Goal: Transaction & Acquisition: Obtain resource

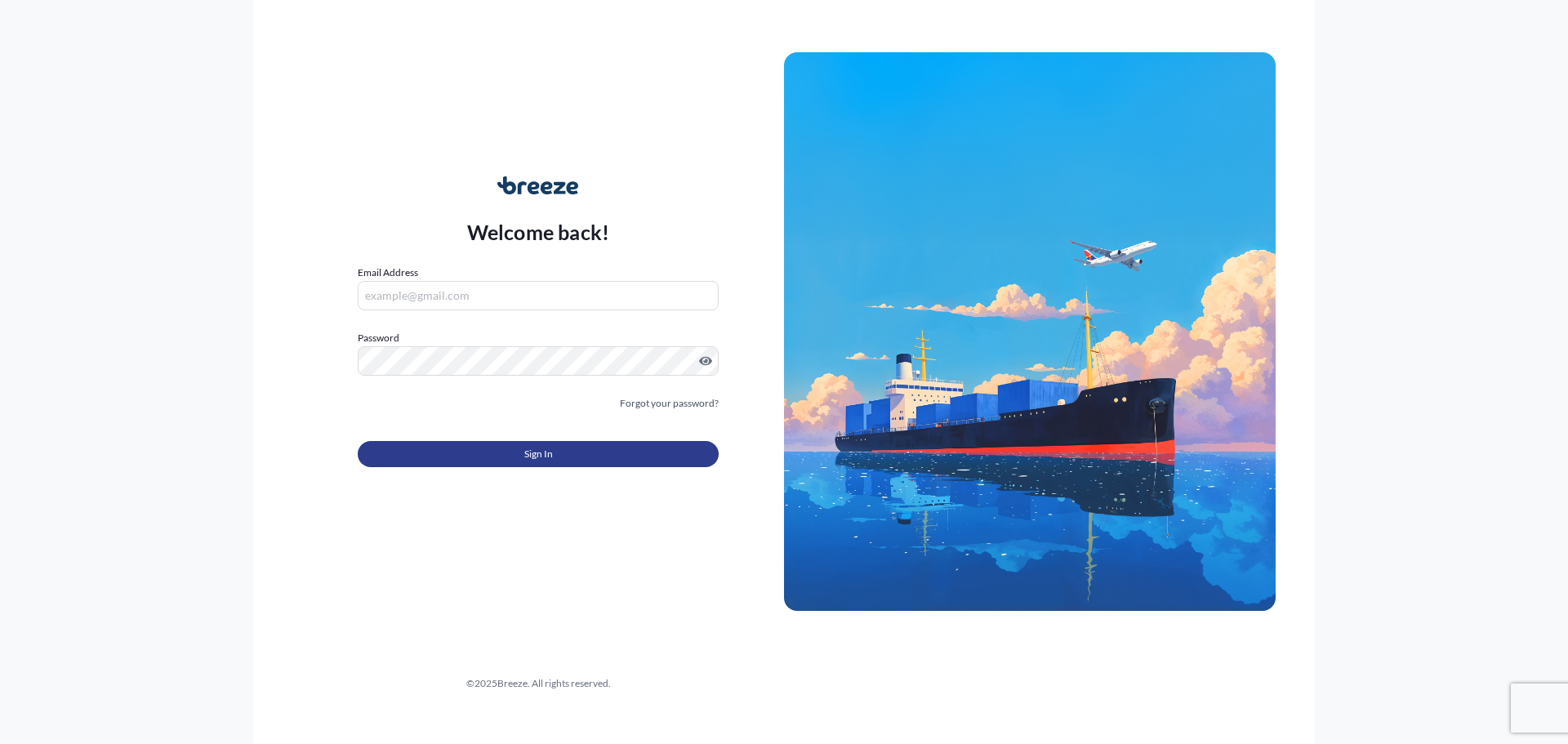
type input "[EMAIL_ADDRESS][DOMAIN_NAME]"
click at [486, 455] on button "Sign In" at bounding box center [538, 453] width 361 height 26
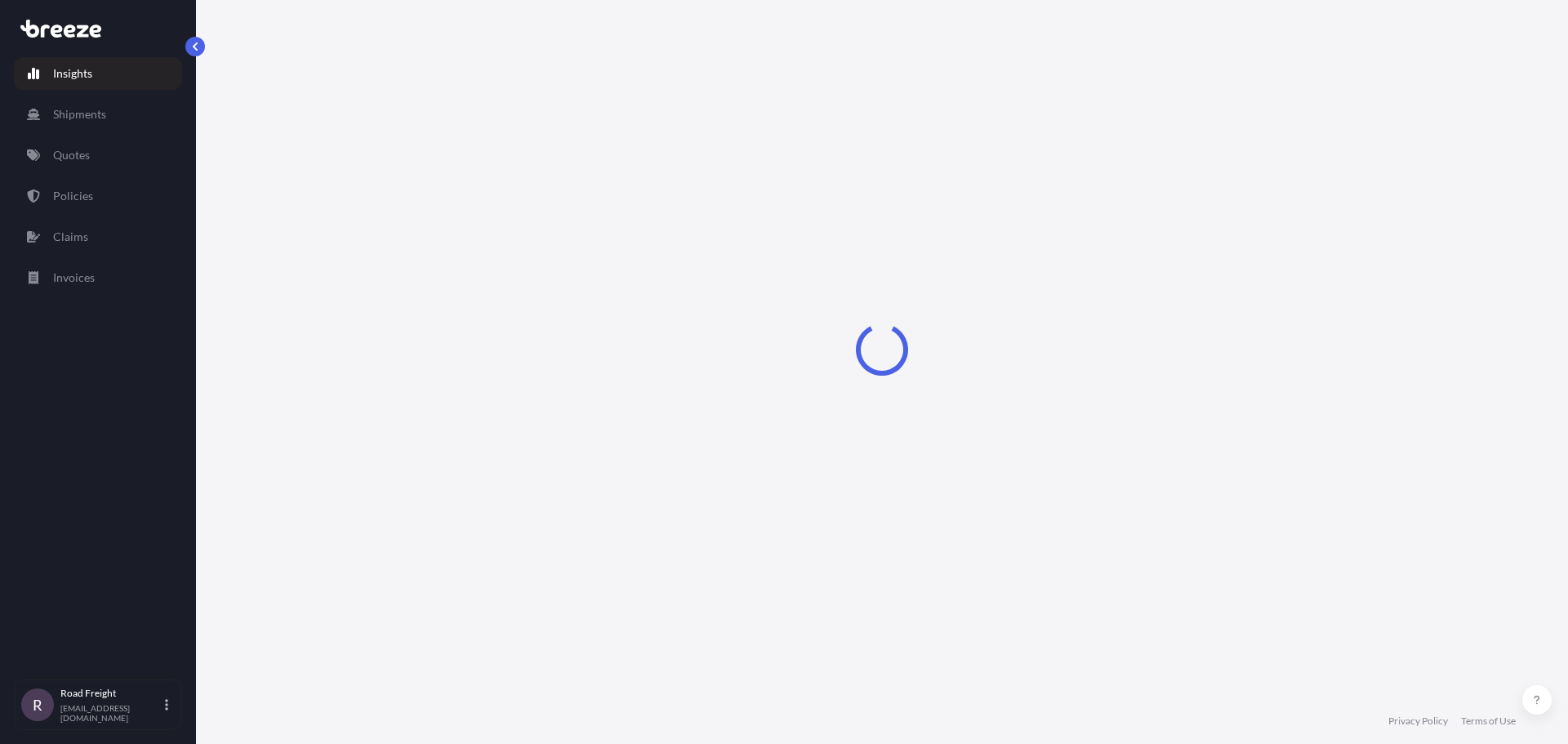
select select "2025"
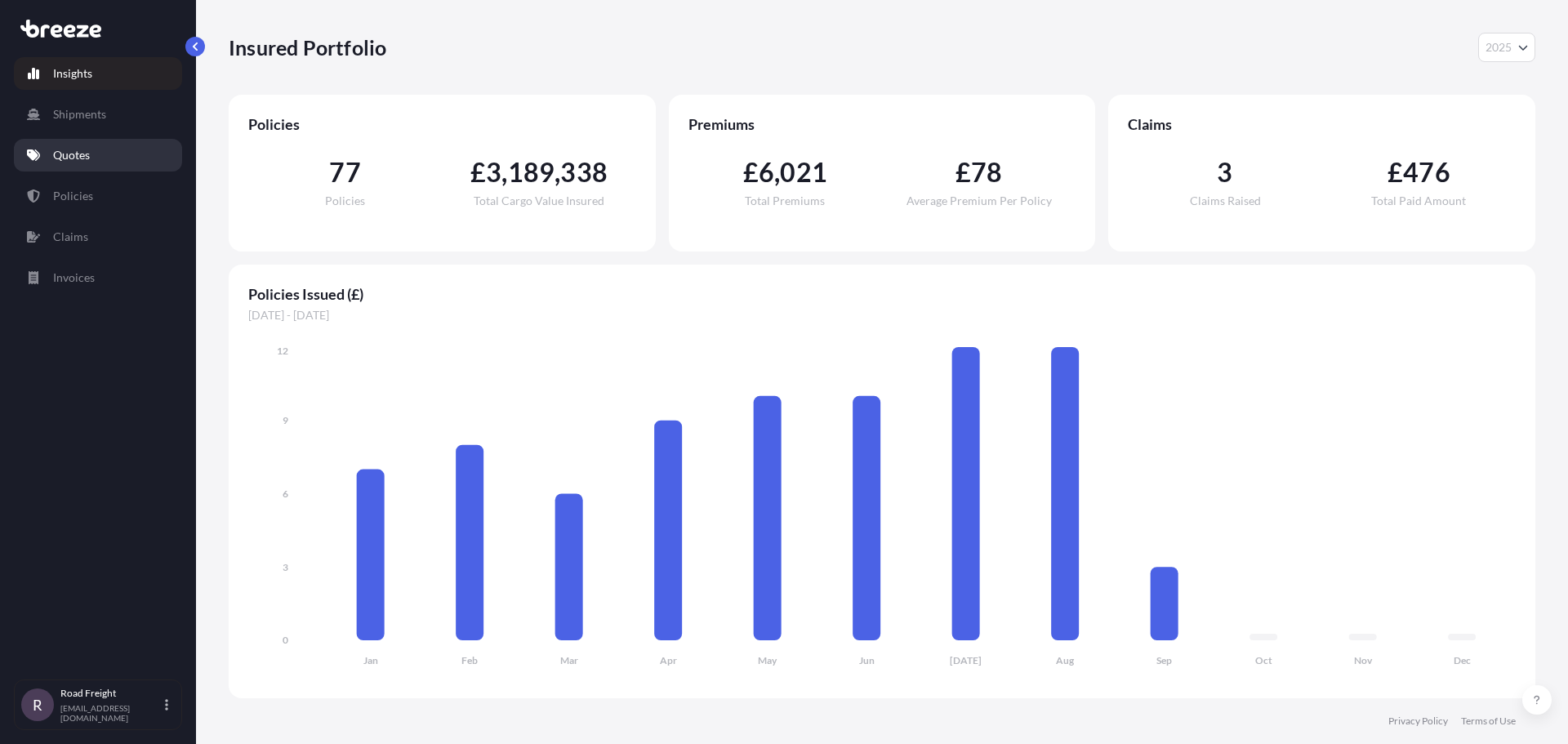
click at [78, 154] on p "Quotes" at bounding box center [72, 154] width 37 height 16
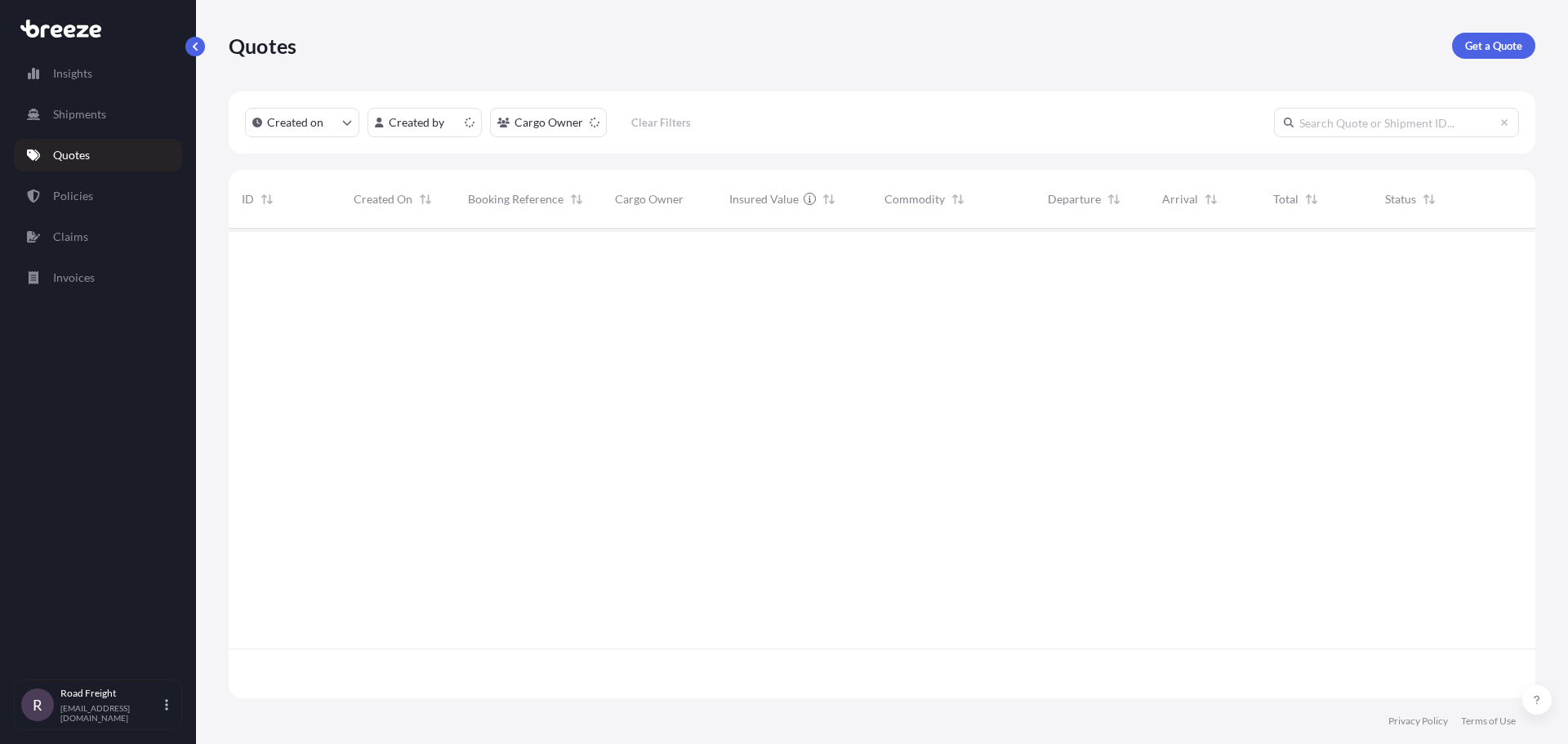
scroll to position [466, 1295]
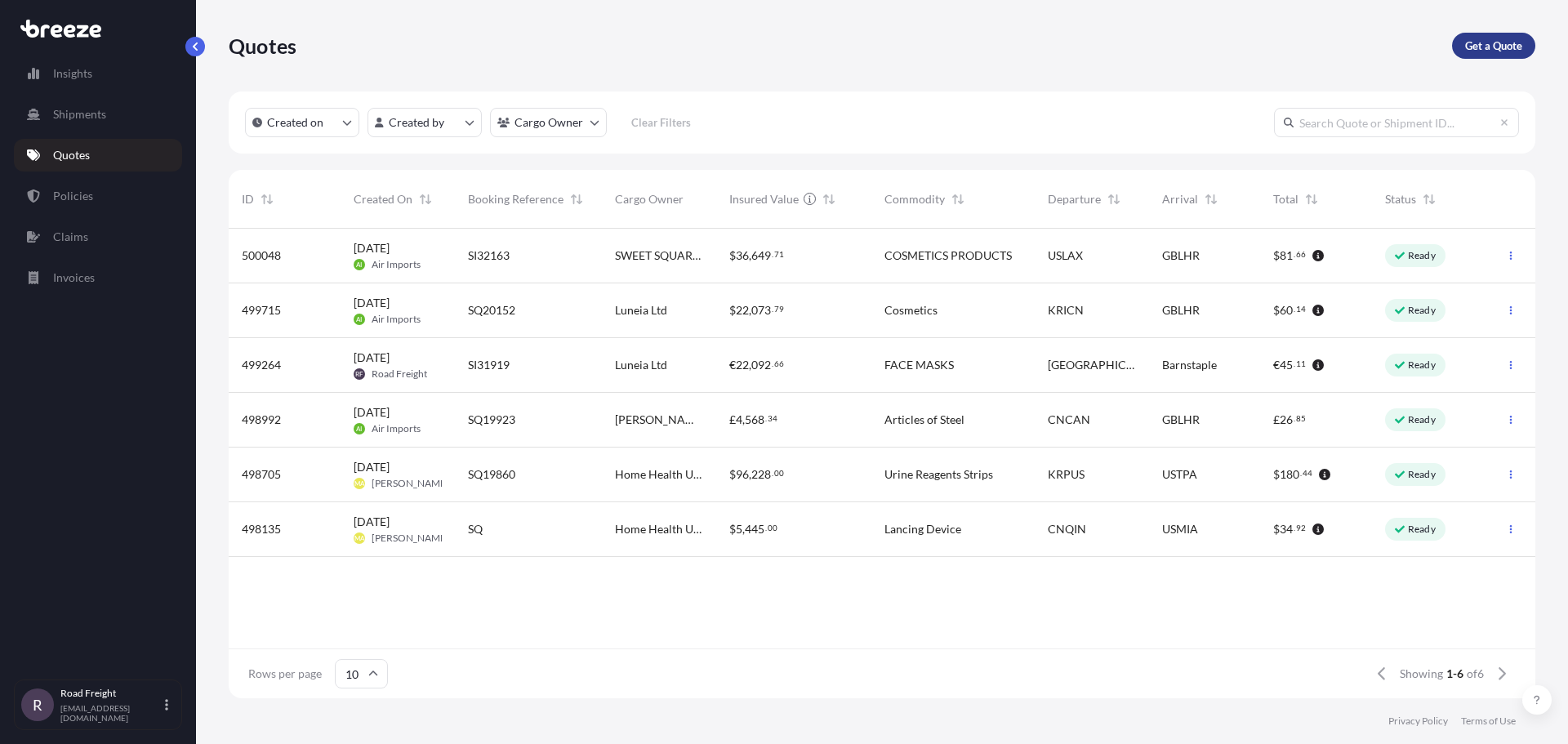
click at [1512, 57] on link "Get a Quote" at bounding box center [1494, 45] width 83 height 26
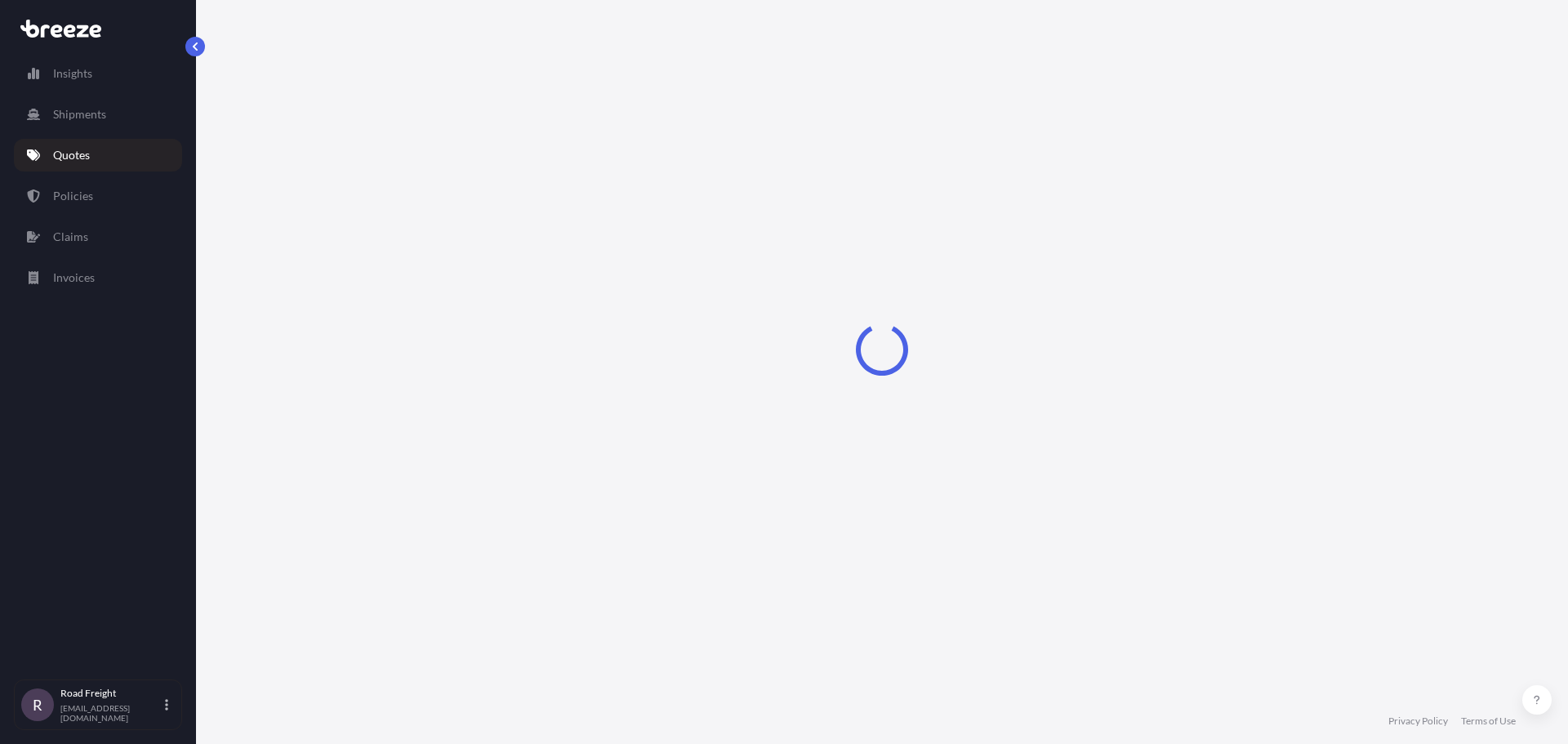
select select "Sea"
select select "1"
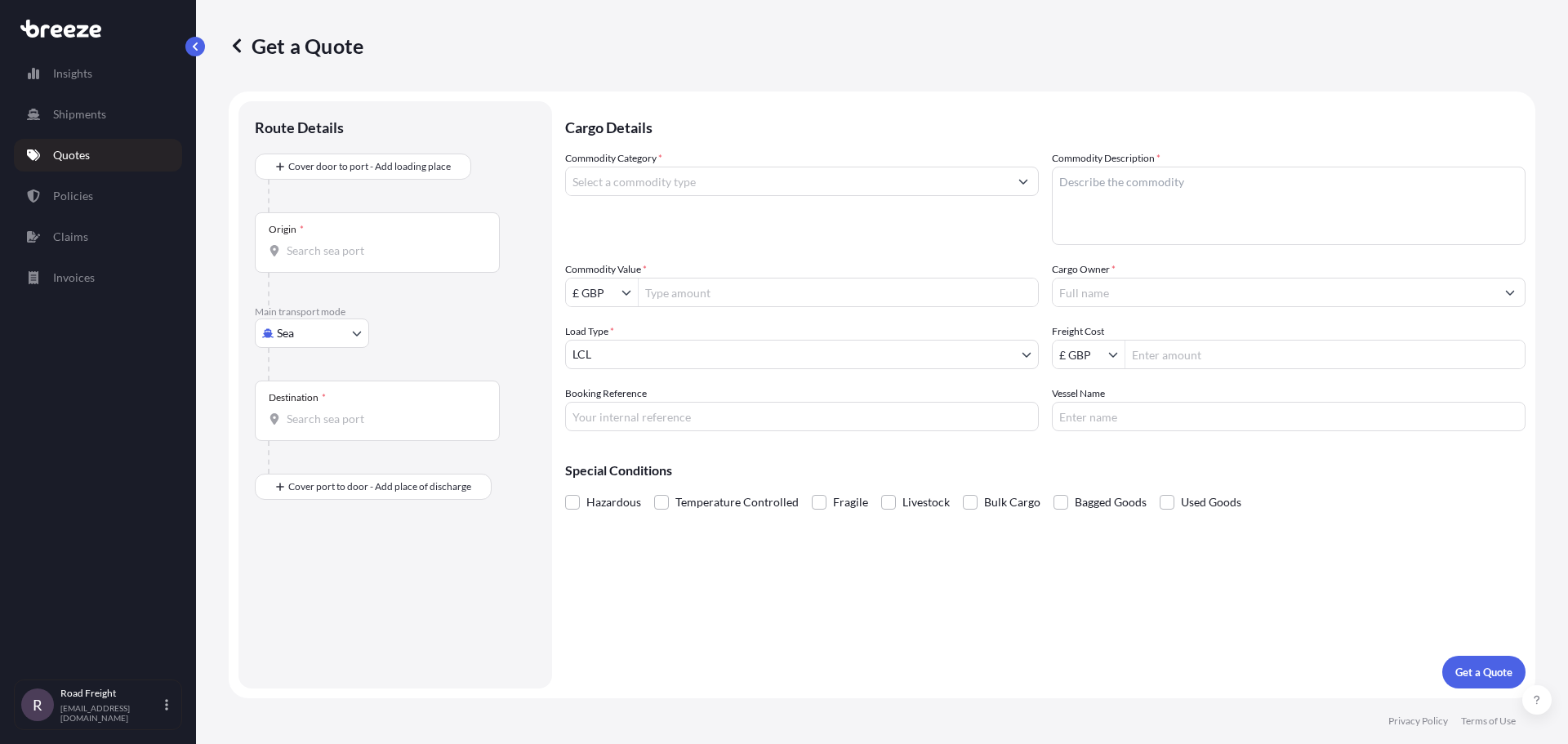
click at [312, 341] on body "Insights Shipments Quotes Policies Claims Invoices R Road Freight [EMAIL_ADDRES…" at bounding box center [784, 372] width 1568 height 744
click at [303, 426] on span "Road" at bounding box center [298, 434] width 26 height 16
select select "Road"
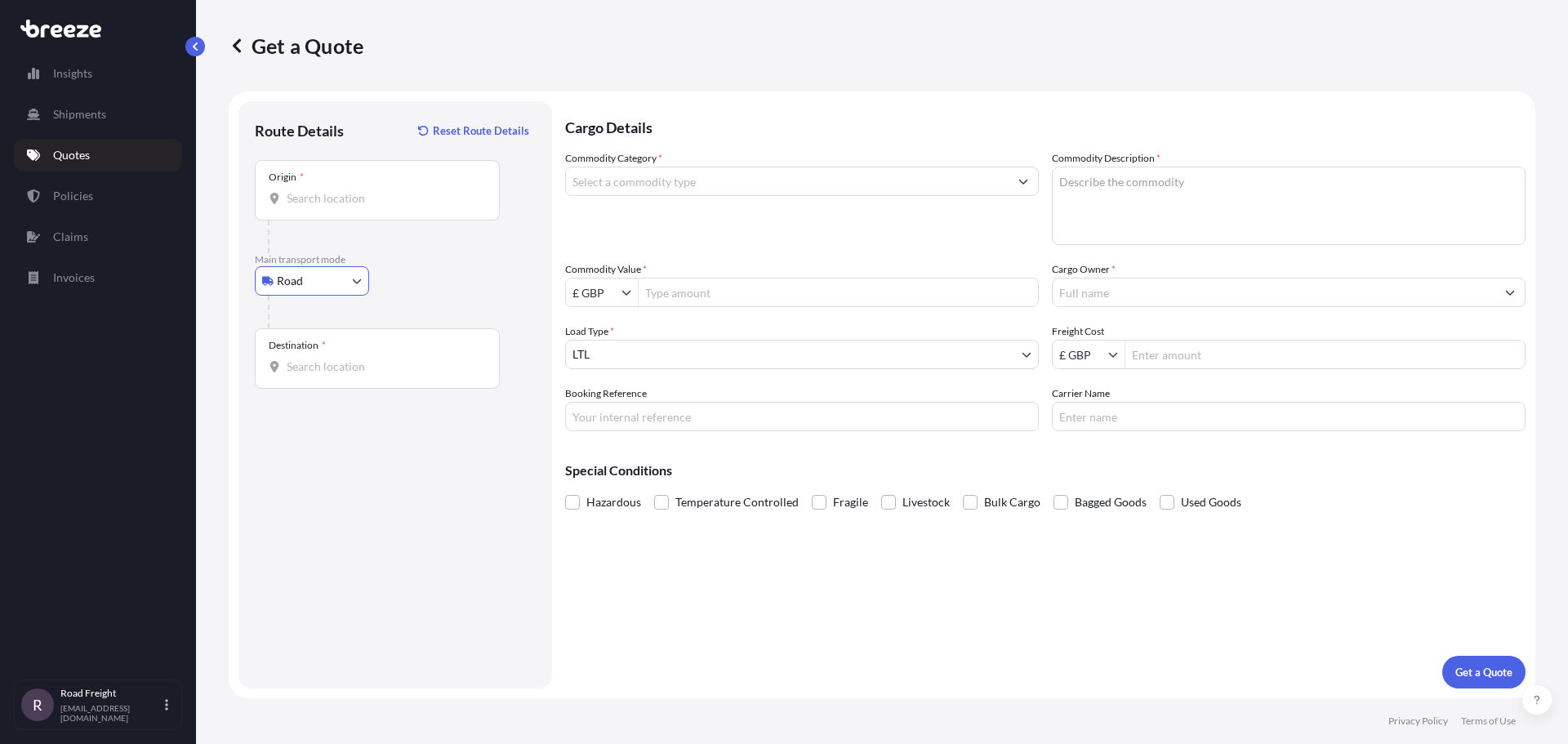
click at [390, 206] on div "Origin *" at bounding box center [377, 190] width 245 height 61
click at [390, 206] on input "Origin *" at bounding box center [383, 198] width 193 height 16
click at [326, 197] on input "Origin * Please select an origin" at bounding box center [383, 198] width 193 height 16
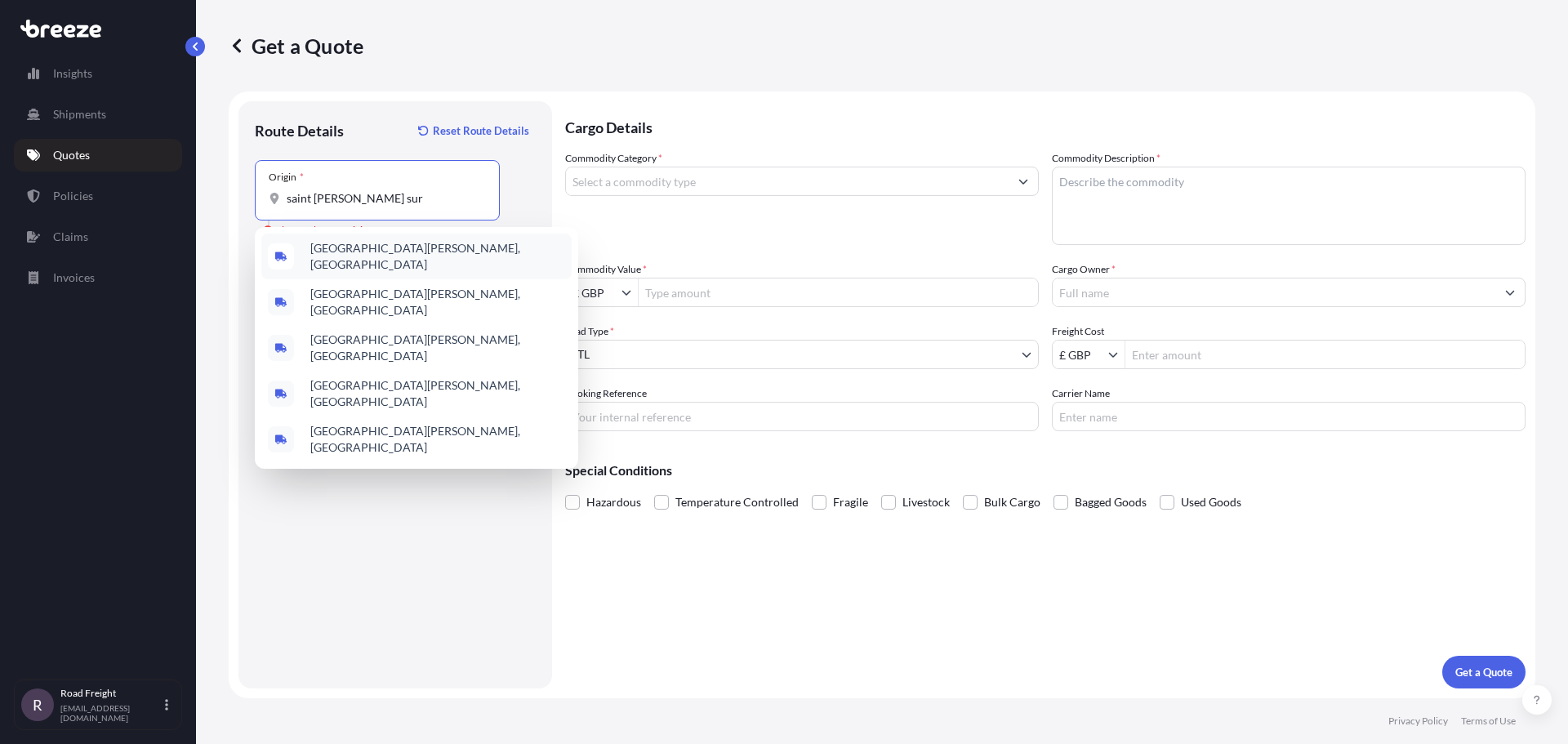
click at [421, 251] on span "[GEOGRAPHIC_DATA][PERSON_NAME], [GEOGRAPHIC_DATA]" at bounding box center [438, 256] width 255 height 33
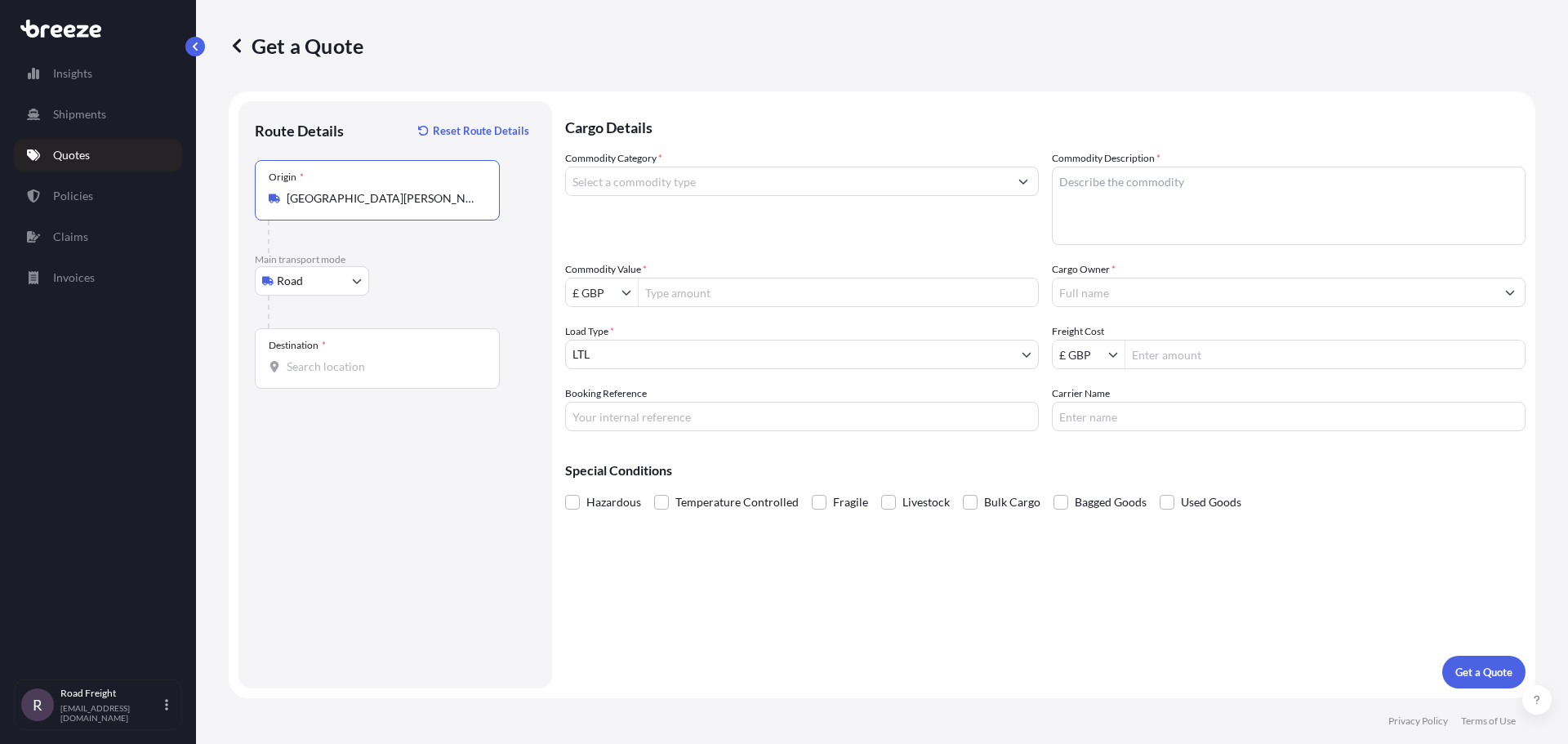
type input "[GEOGRAPHIC_DATA][PERSON_NAME], [GEOGRAPHIC_DATA]"
click at [336, 364] on input "Destination *" at bounding box center [383, 366] width 193 height 16
click at [302, 373] on input "Destination *" at bounding box center [383, 366] width 193 height 16
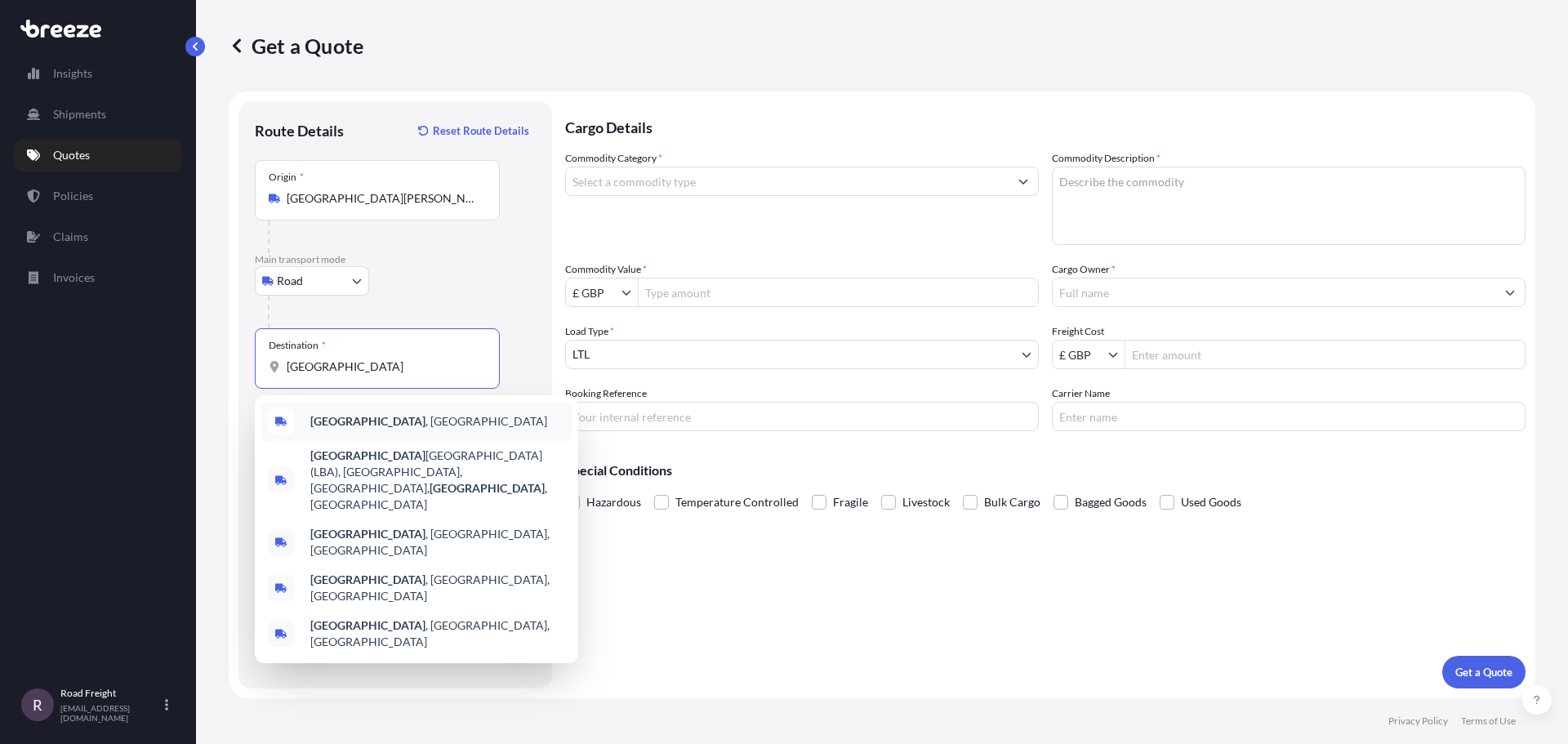
click at [382, 423] on div "[GEOGRAPHIC_DATA] , [GEOGRAPHIC_DATA]" at bounding box center [416, 421] width 310 height 40
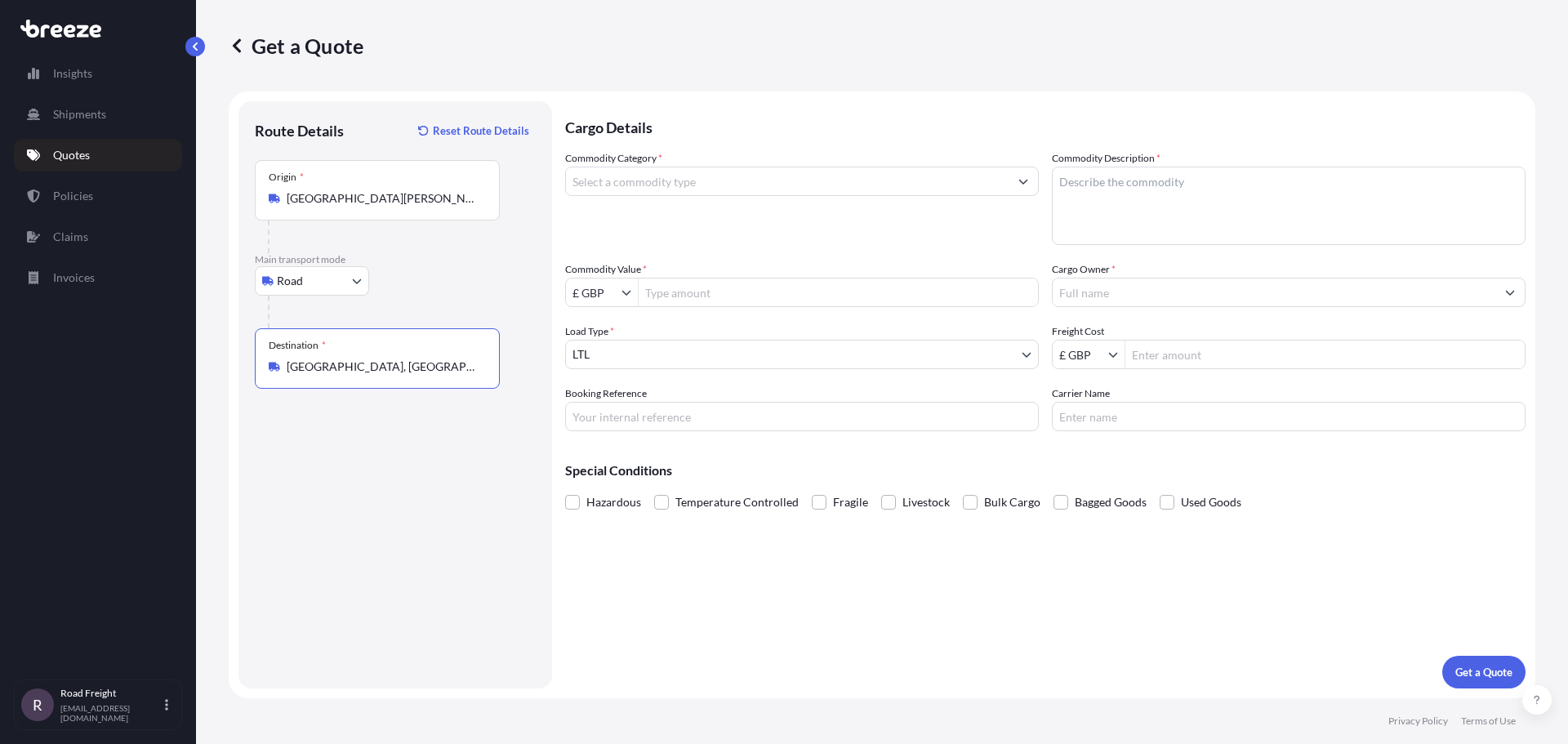
type input "[GEOGRAPHIC_DATA], [GEOGRAPHIC_DATA]"
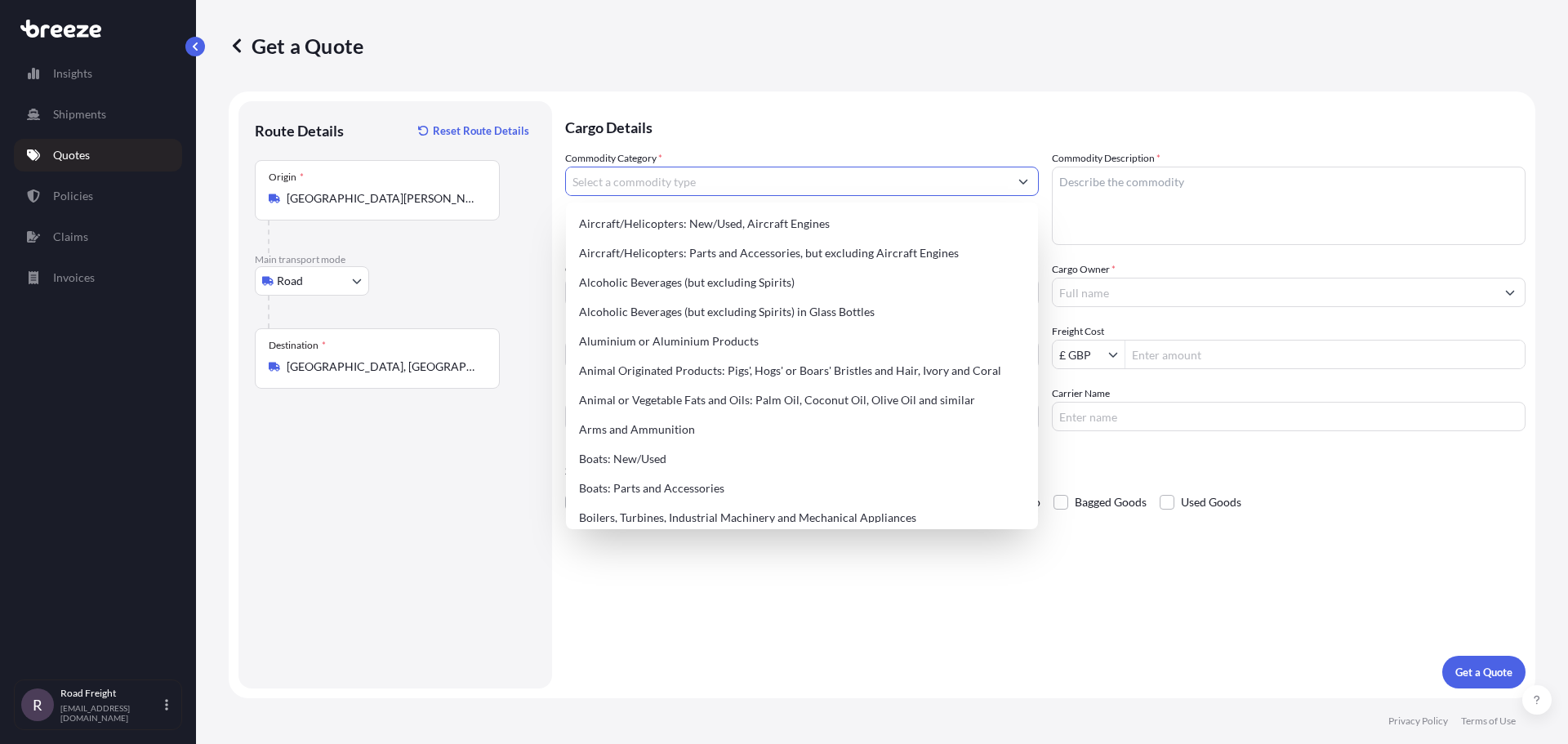
click at [678, 175] on input "Commodity Category *" at bounding box center [787, 181] width 443 height 29
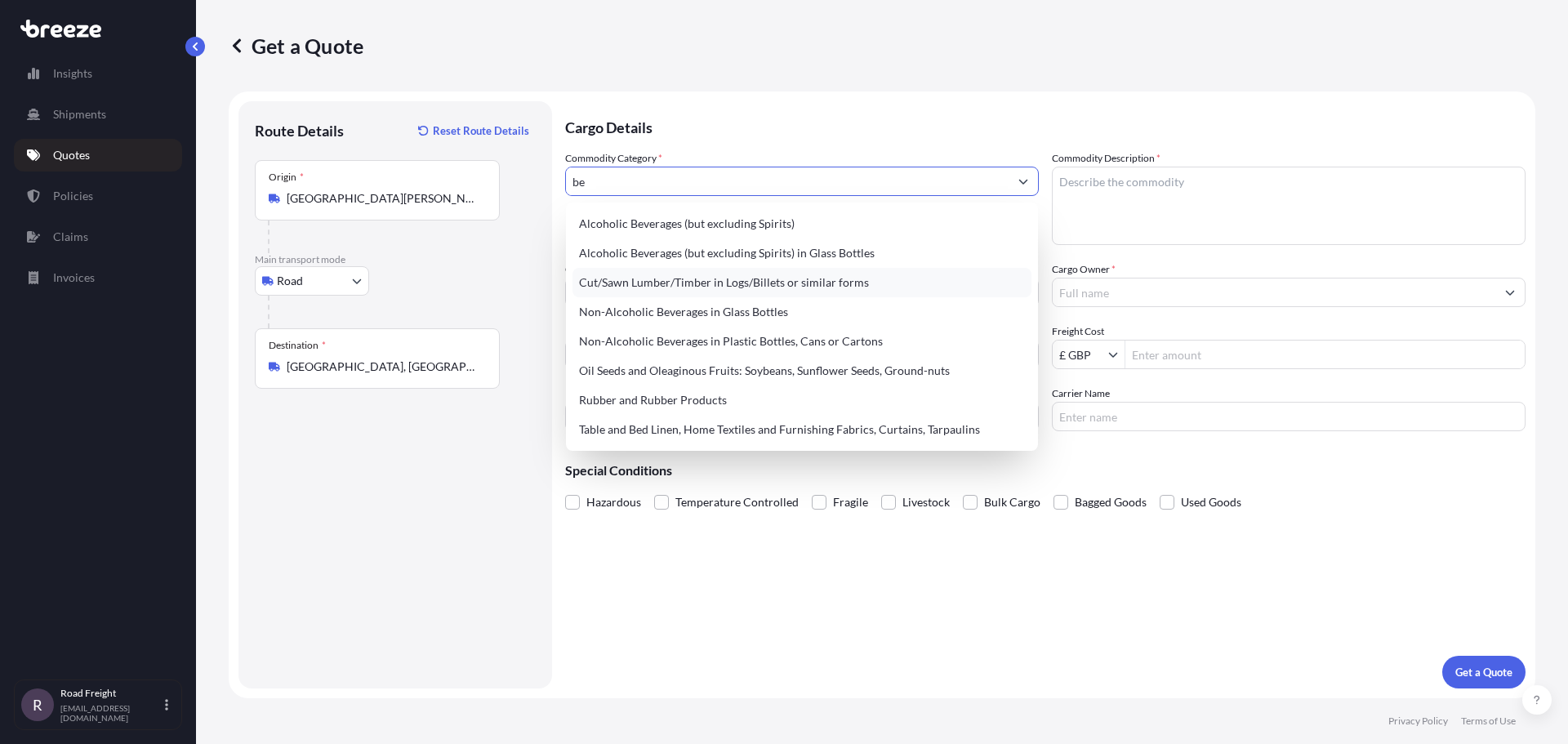
type input "b"
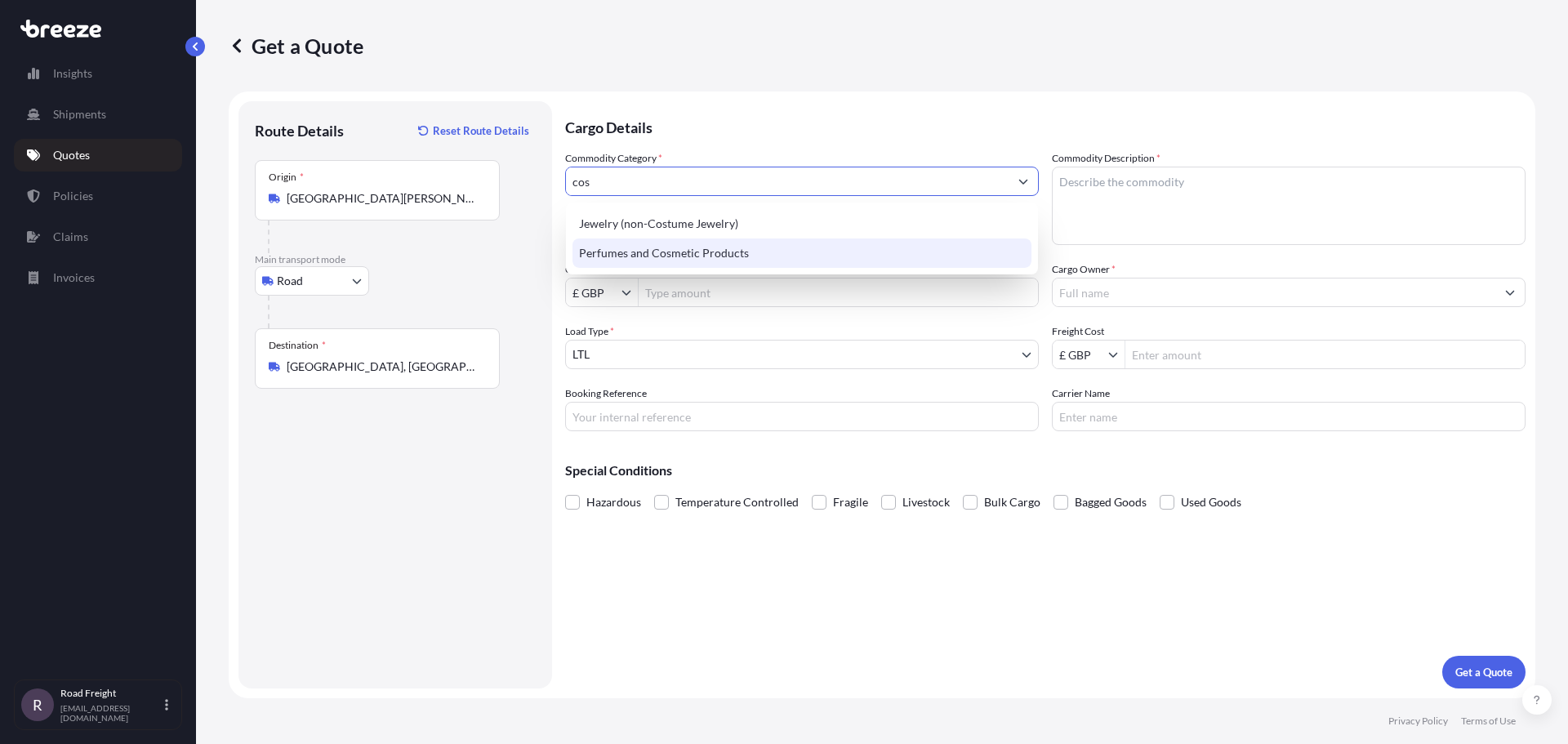
click at [665, 252] on div "Perfumes and Cosmetic Products" at bounding box center [802, 253] width 459 height 29
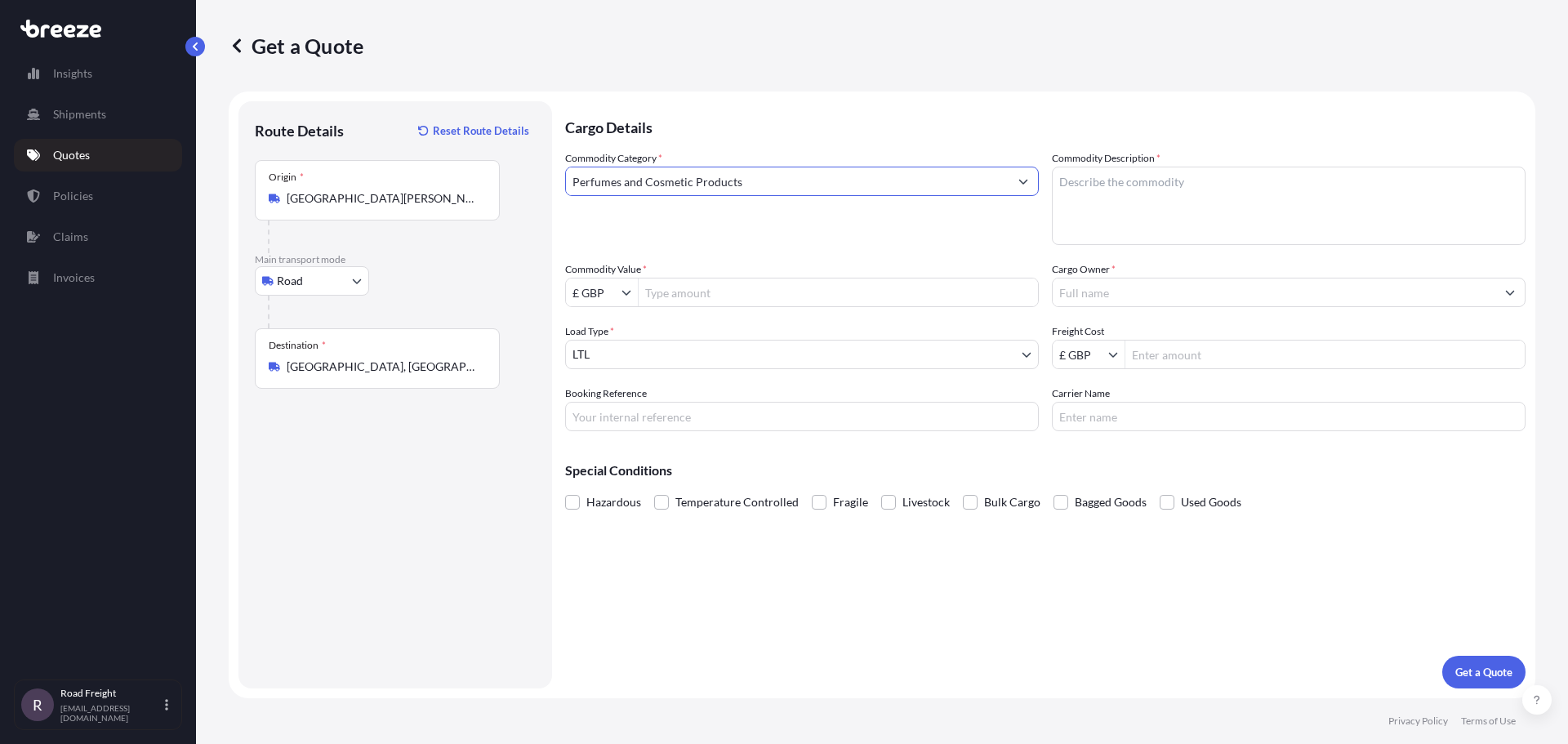
type input "Perfumes and Cosmetic Products"
click at [1175, 179] on textarea "Commodity Description *" at bounding box center [1289, 206] width 474 height 78
drag, startPoint x: 1113, startPoint y: 180, endPoint x: 1125, endPoint y: 182, distance: 12.2
click at [1113, 180] on textarea "Commodity Description *" at bounding box center [1289, 206] width 474 height 78
type textarea "b"
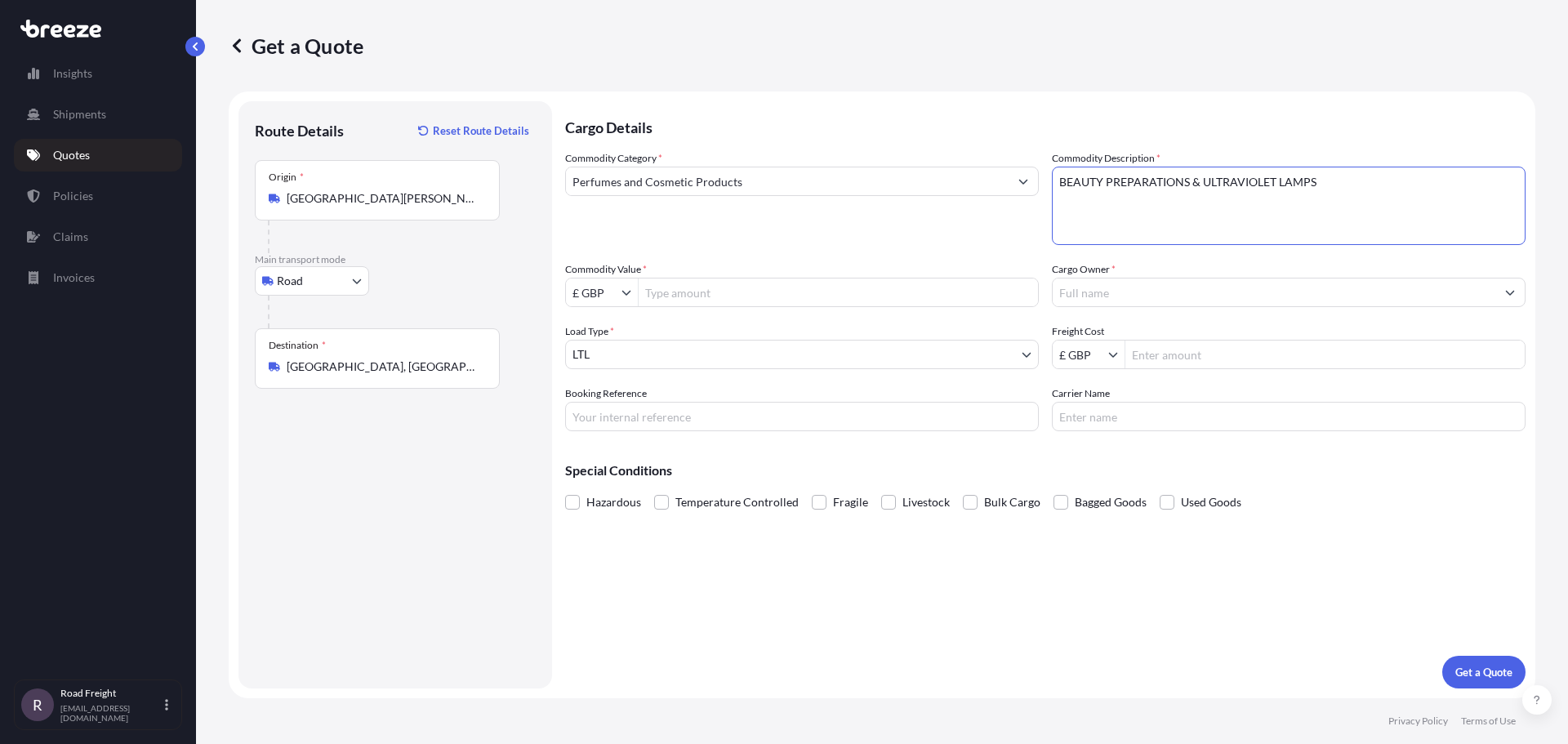
type textarea "BEAUTY PREPARATIONS & ULTRAVIOLET LAMPS"
click at [809, 301] on input "Commodity Value *" at bounding box center [839, 292] width 400 height 29
click at [609, 292] on input "£ GBP" at bounding box center [593, 292] width 56 height 29
click at [589, 330] on div "€ EUR" at bounding box center [602, 331] width 66 height 29
type input "€ EUR"
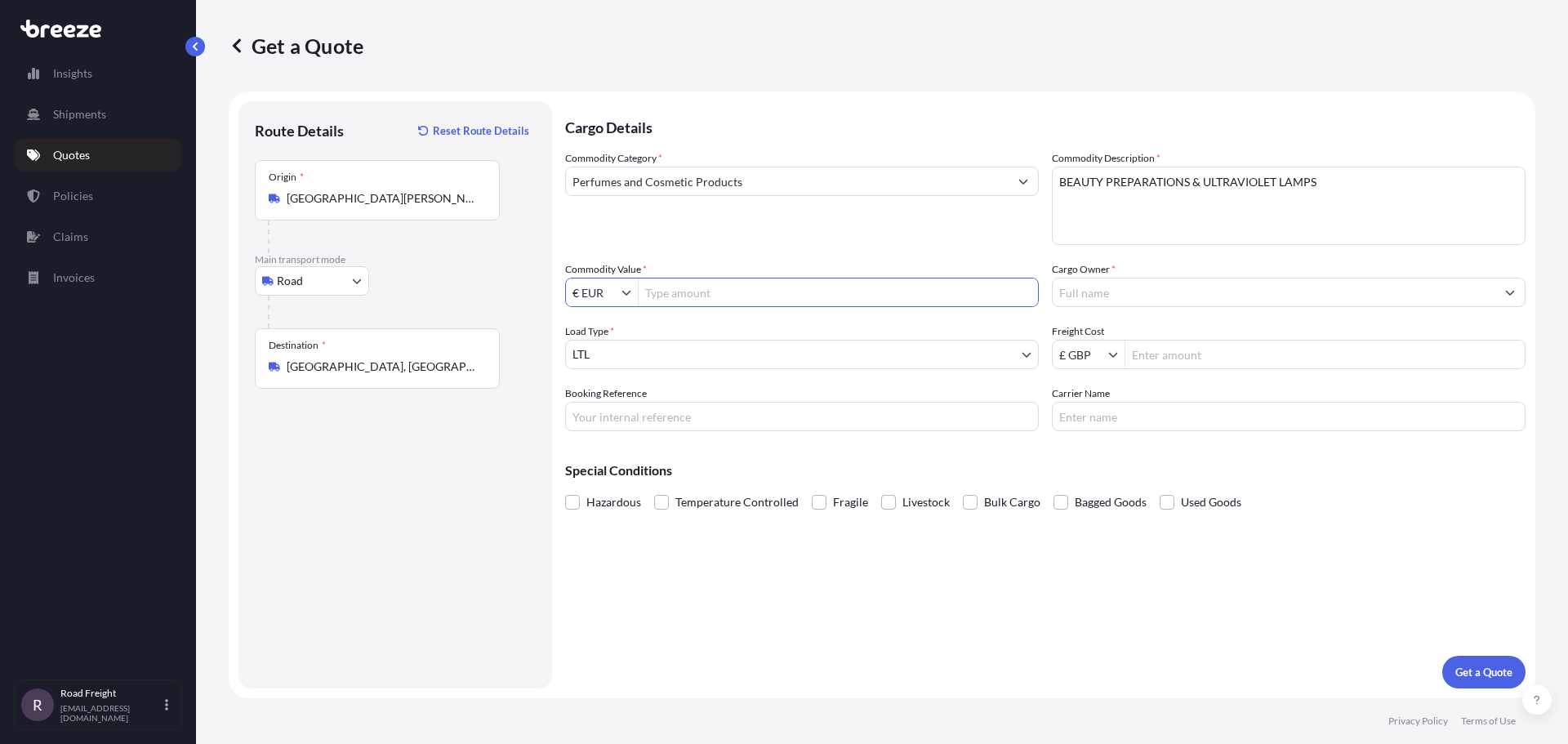
click at [728, 290] on input "Commodity Value *" at bounding box center [839, 292] width 400 height 29
type input "303,021.6"
click at [1106, 297] on input "Cargo Owner *" at bounding box center [1274, 292] width 443 height 29
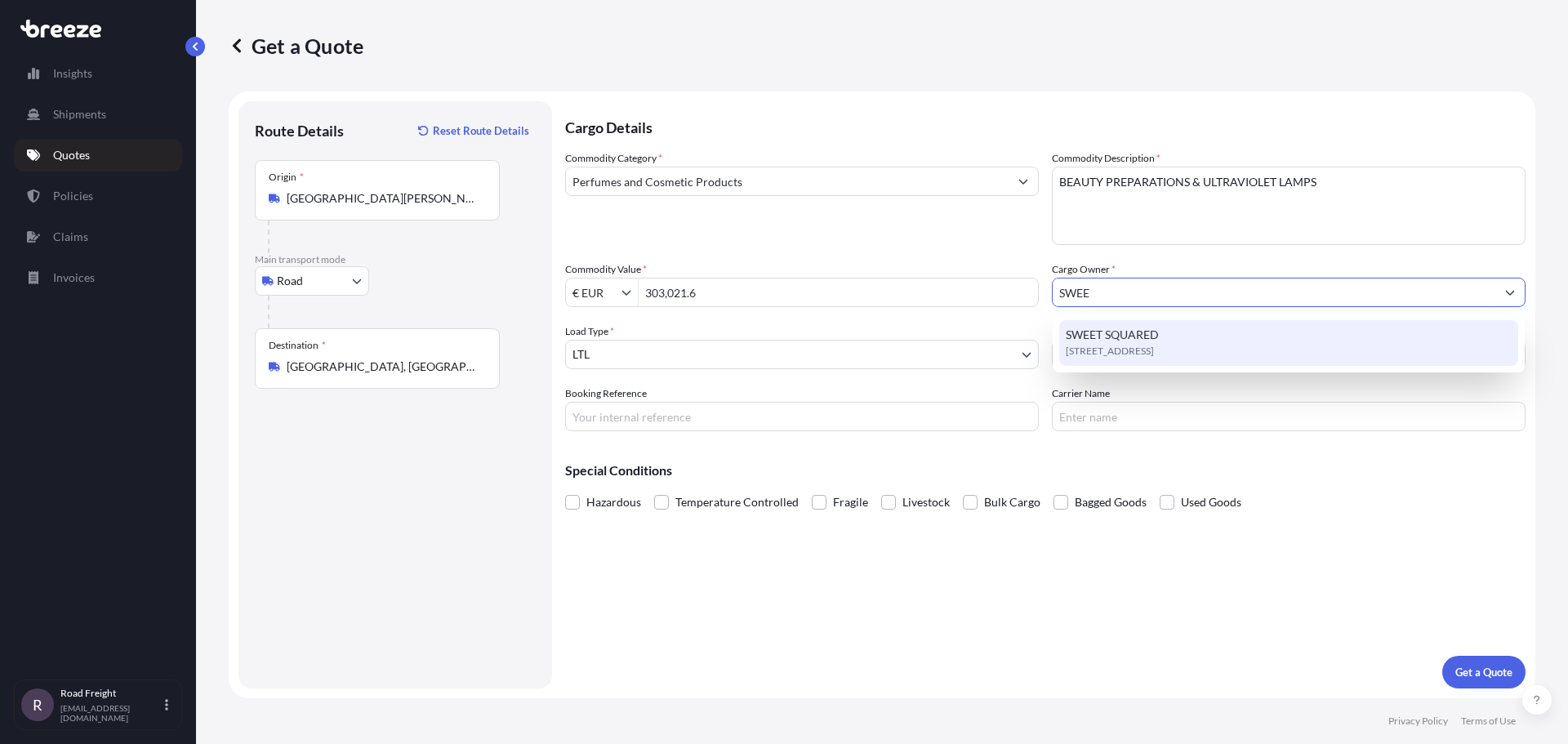
click at [1115, 340] on span "SWEET SQUARED" at bounding box center [1112, 335] width 93 height 16
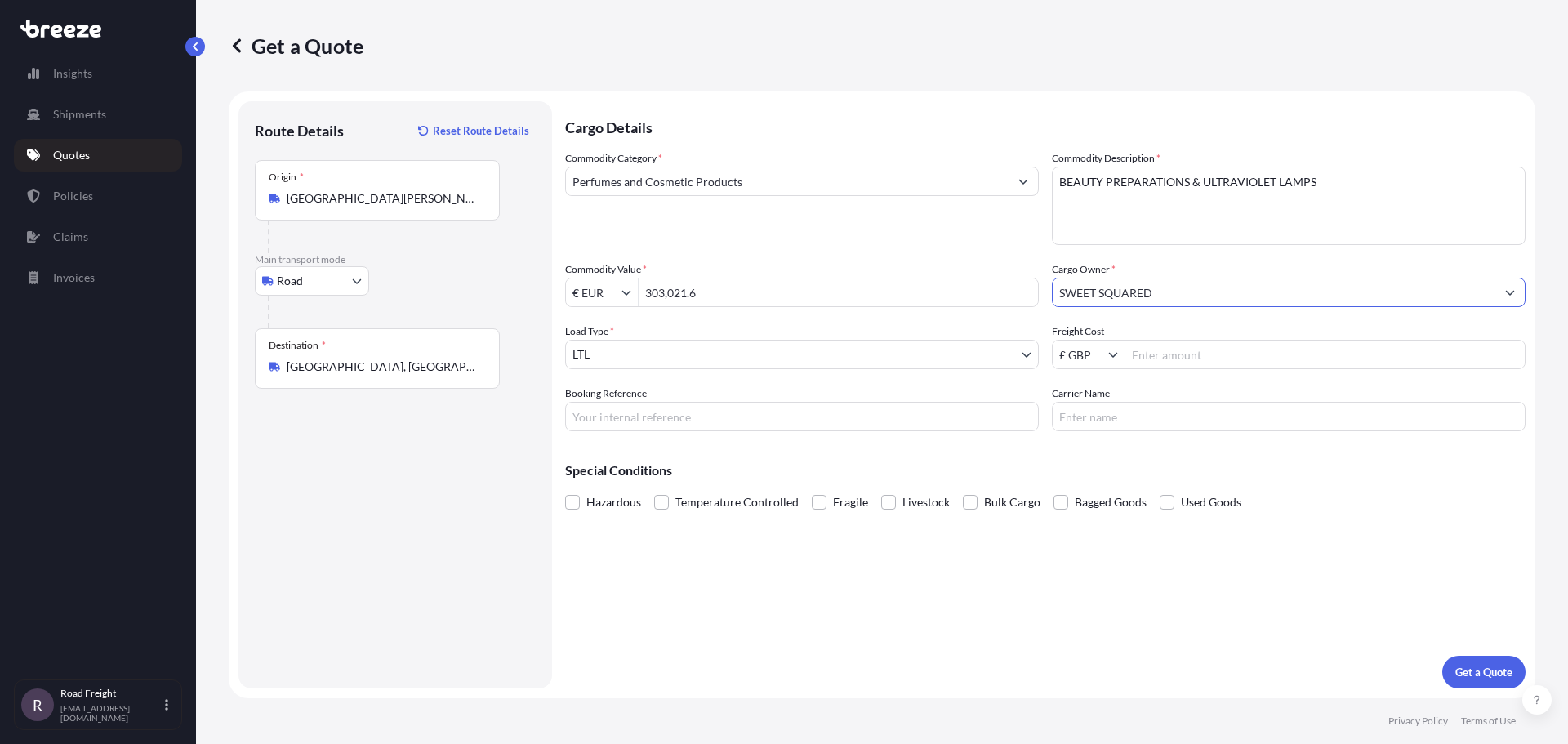
type input "SWEET SQUARED"
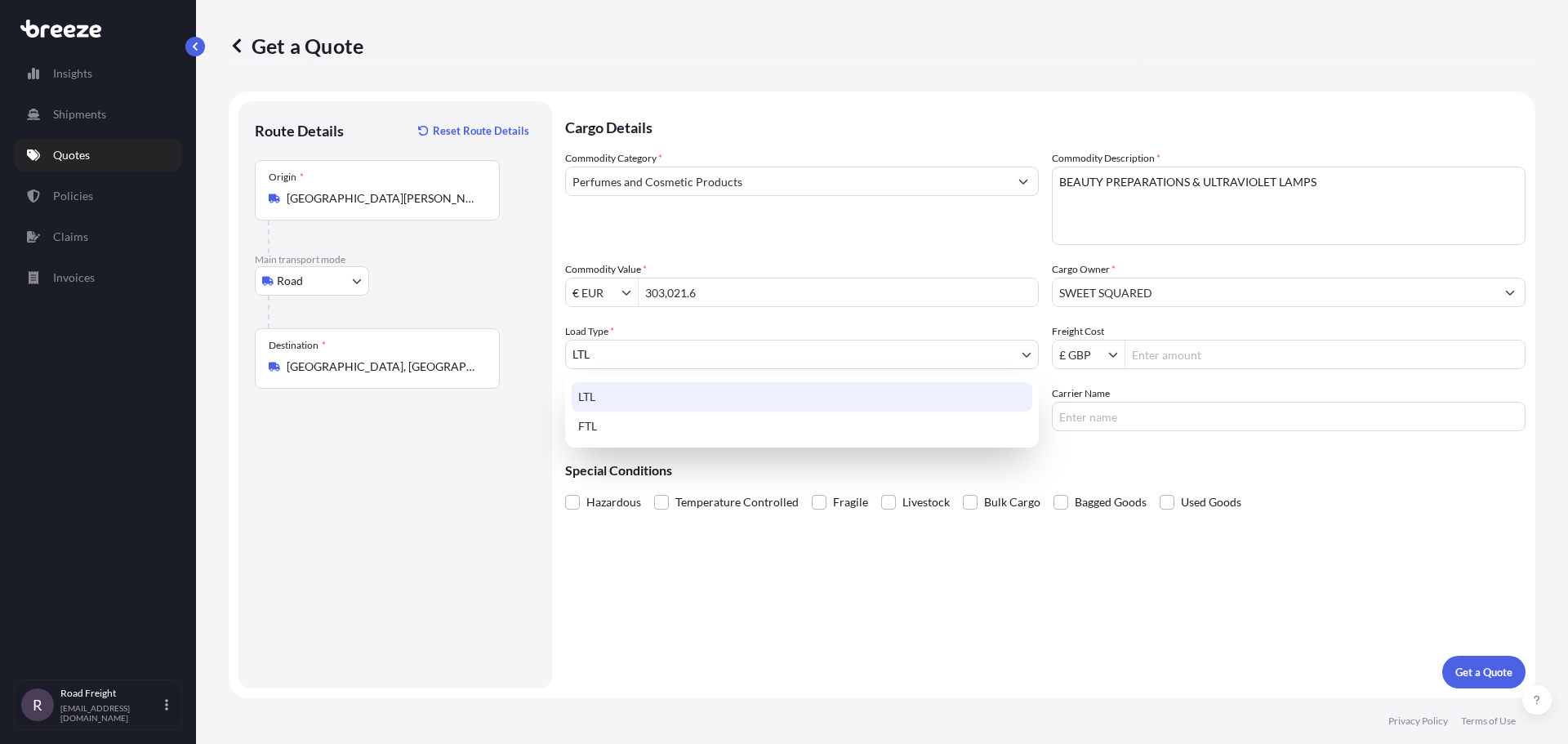
click at [638, 357] on body "15 options available. 7 options available. 0 options available. 1 option availa…" at bounding box center [784, 372] width 1568 height 744
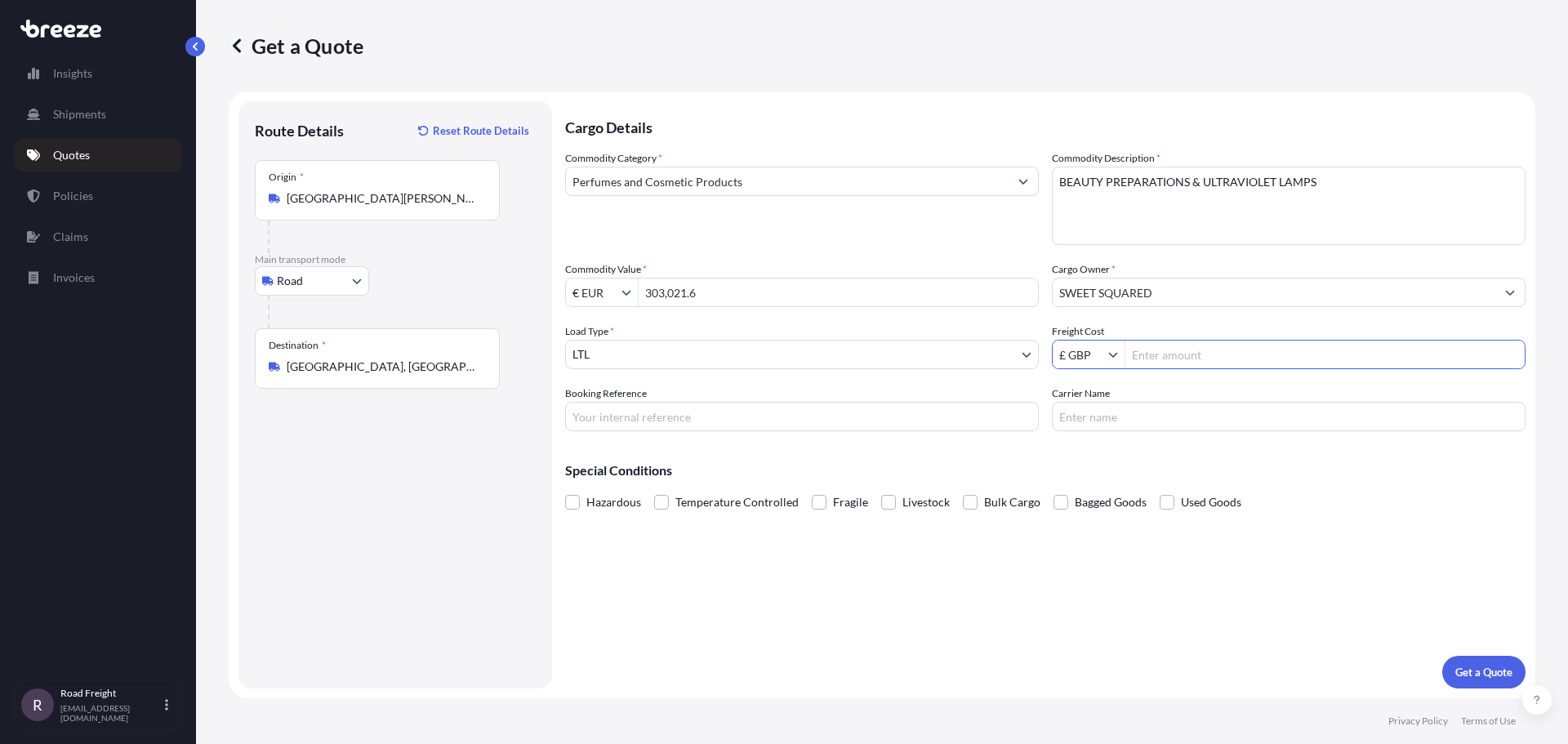
click at [1189, 353] on input "Freight Cost" at bounding box center [1325, 354] width 400 height 29
click at [697, 416] on input "Booking Reference" at bounding box center [802, 416] width 474 height 29
click at [1185, 356] on input "Freight Cost" at bounding box center [1325, 354] width 400 height 29
type input "3,165"
click at [721, 419] on input "Booking Reference" at bounding box center [802, 416] width 474 height 29
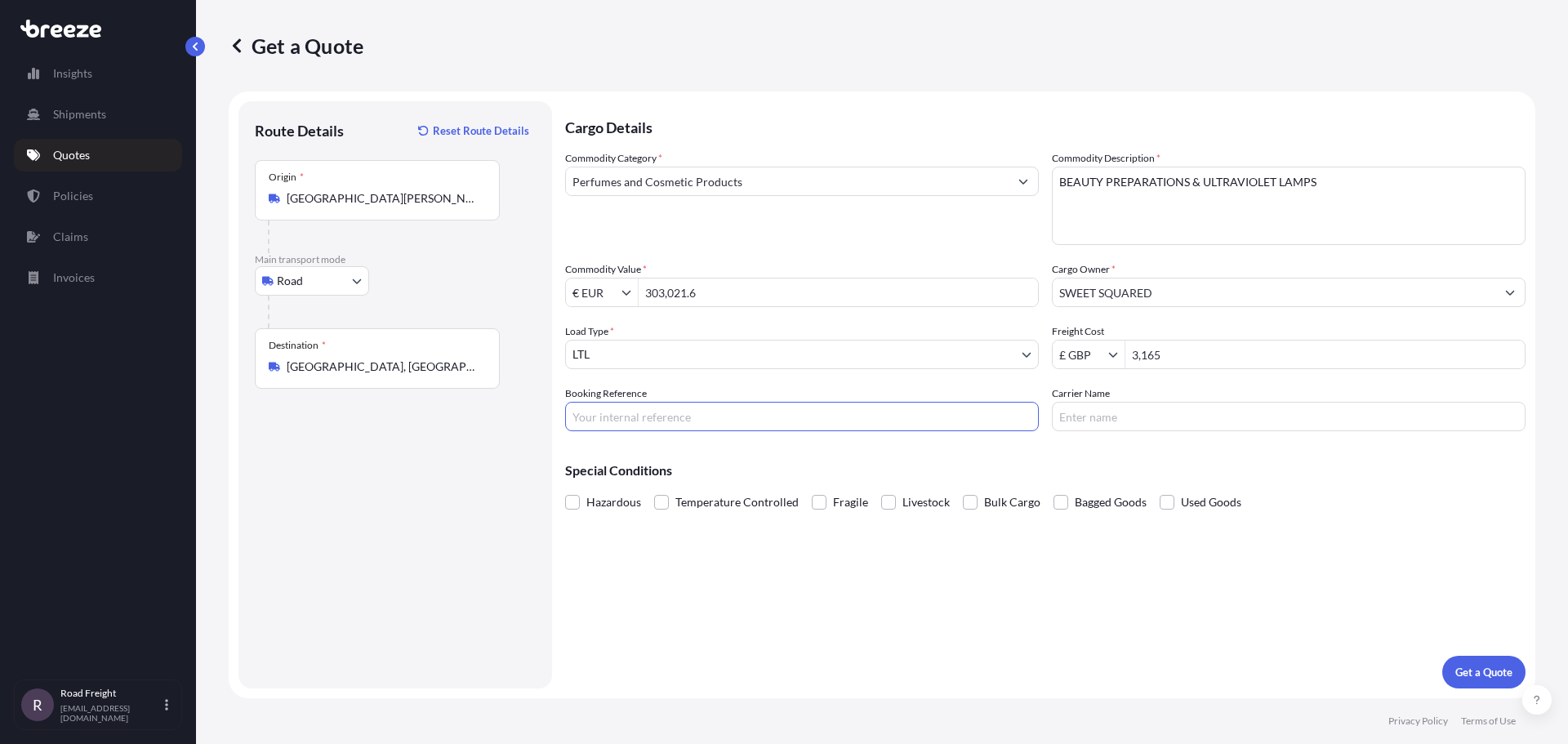
click at [678, 415] on input "Booking Reference" at bounding box center [802, 416] width 474 height 29
type input "3"
type input "SI32129"
click at [1109, 426] on input "Carrier Name" at bounding box center [1289, 416] width 474 height 29
click at [1099, 420] on input "ZELIR LGISTICS" at bounding box center [1289, 416] width 474 height 29
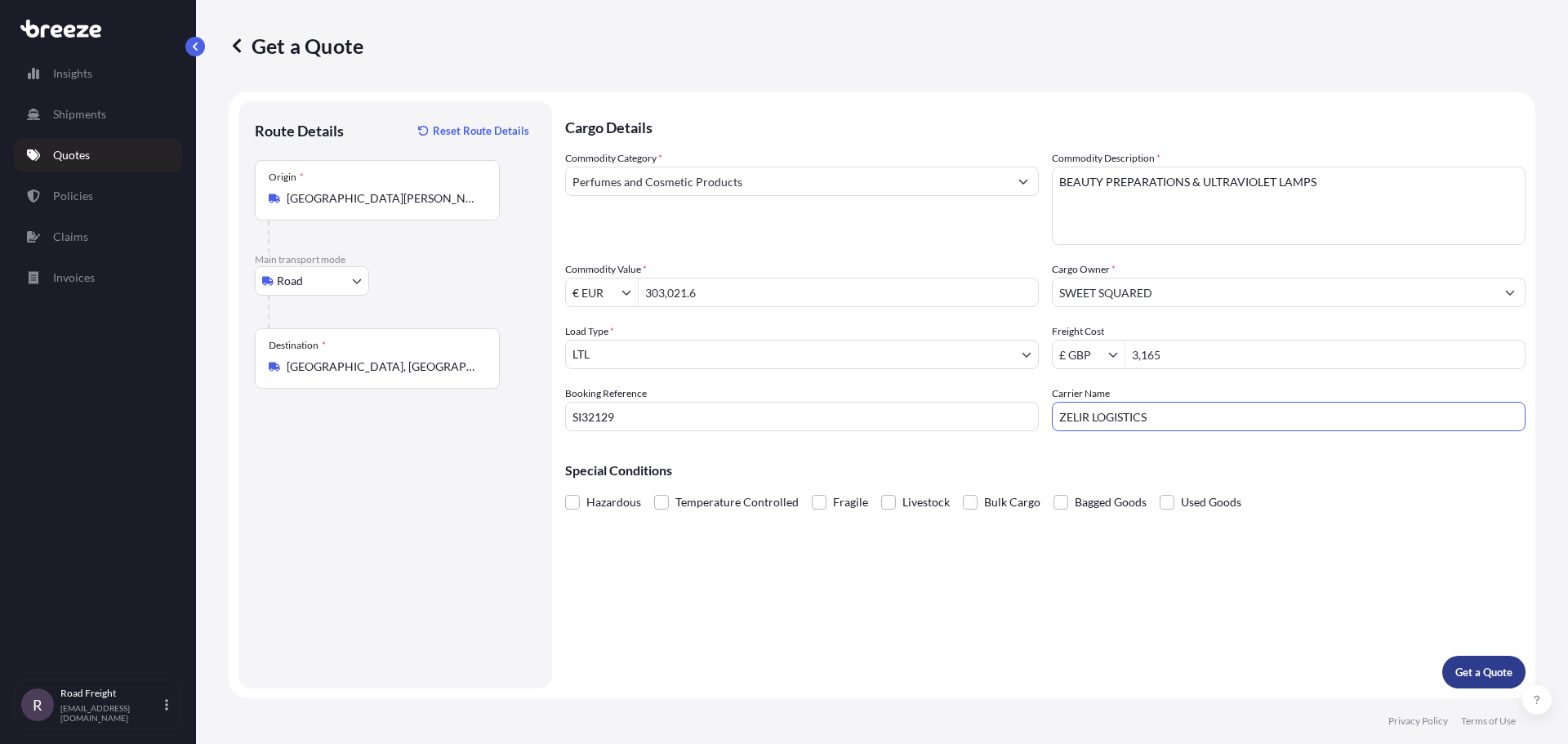
type input "ZELIR LOGISTICS"
click at [1469, 670] on p "Get a Quote" at bounding box center [1485, 672] width 57 height 16
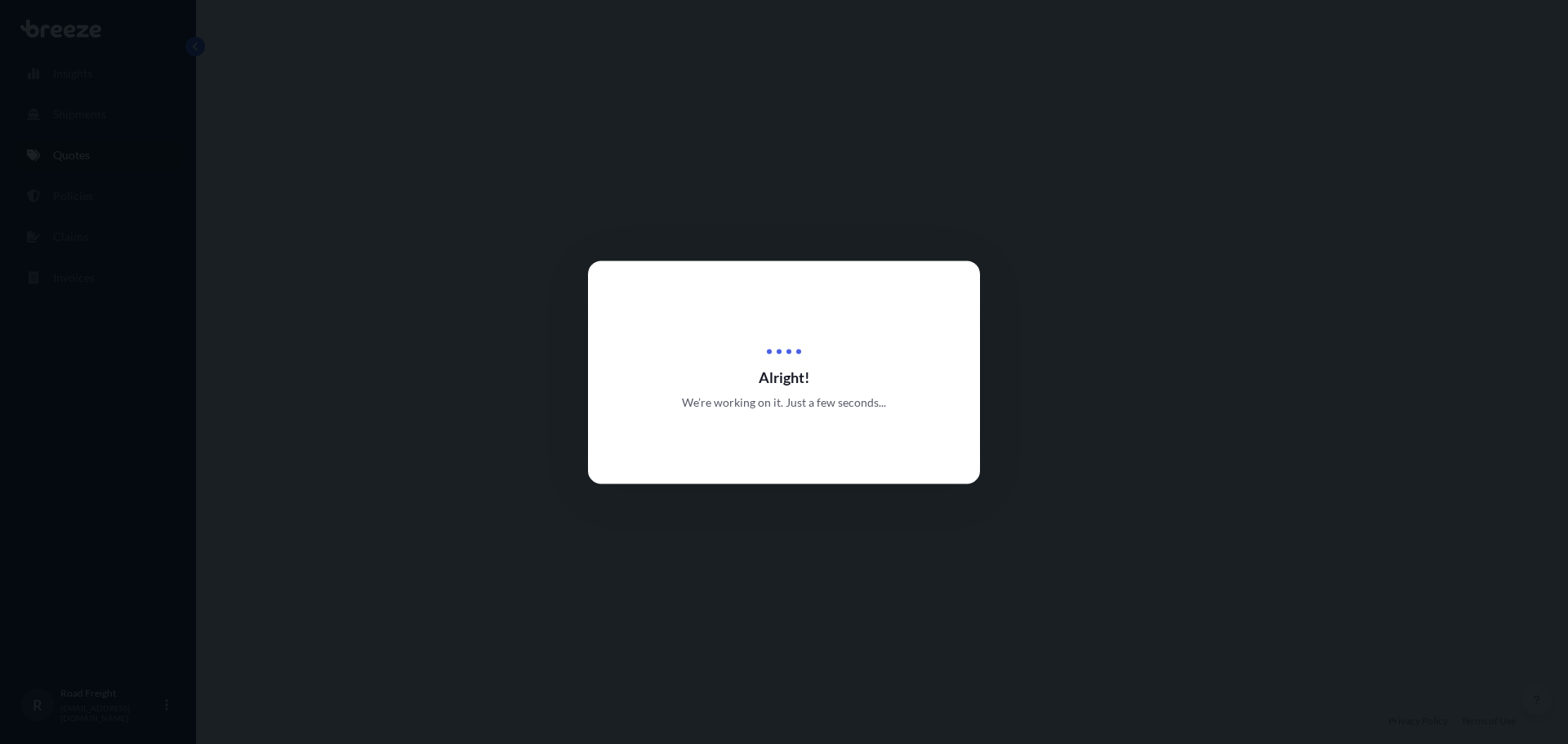
select select "Road"
select select "1"
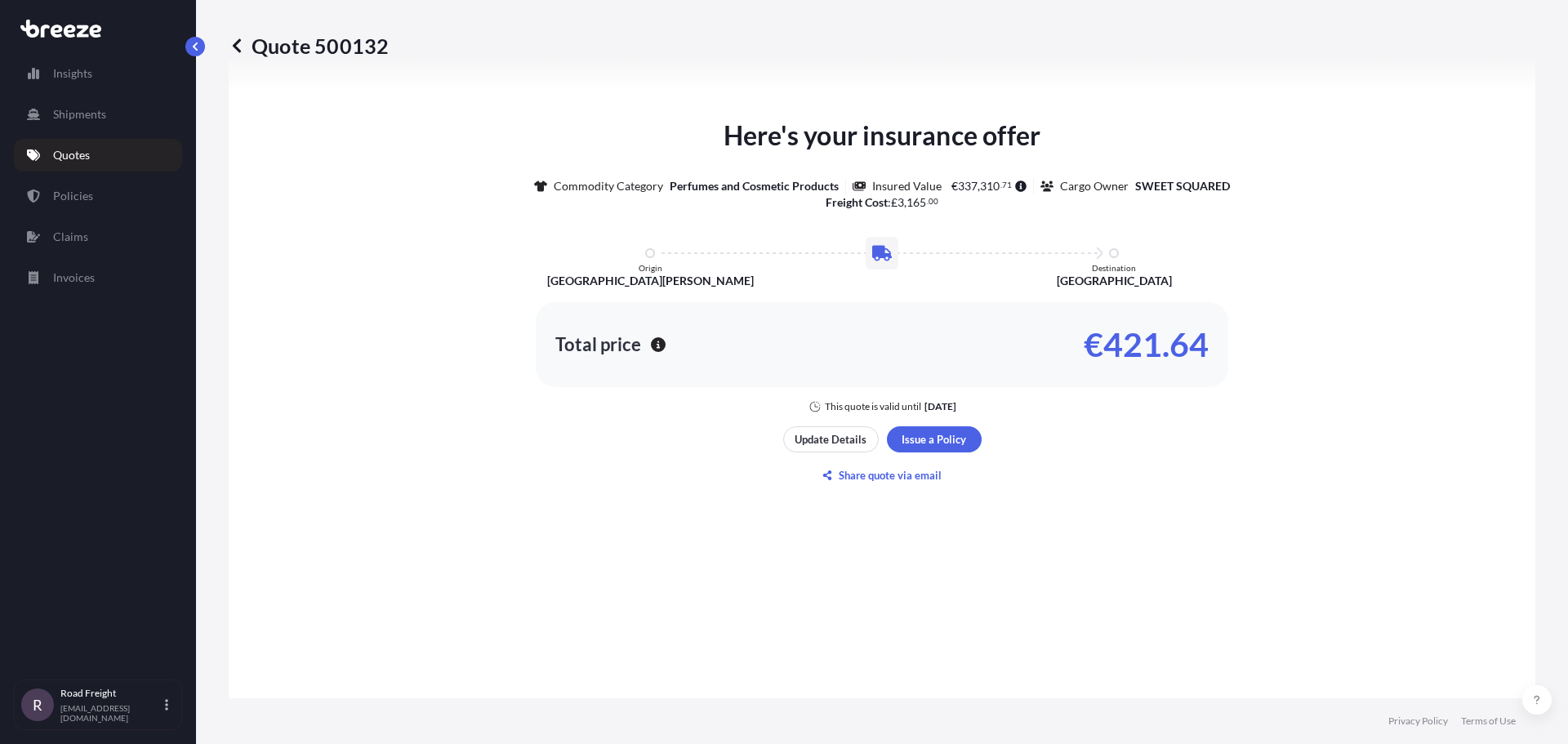
scroll to position [736, 0]
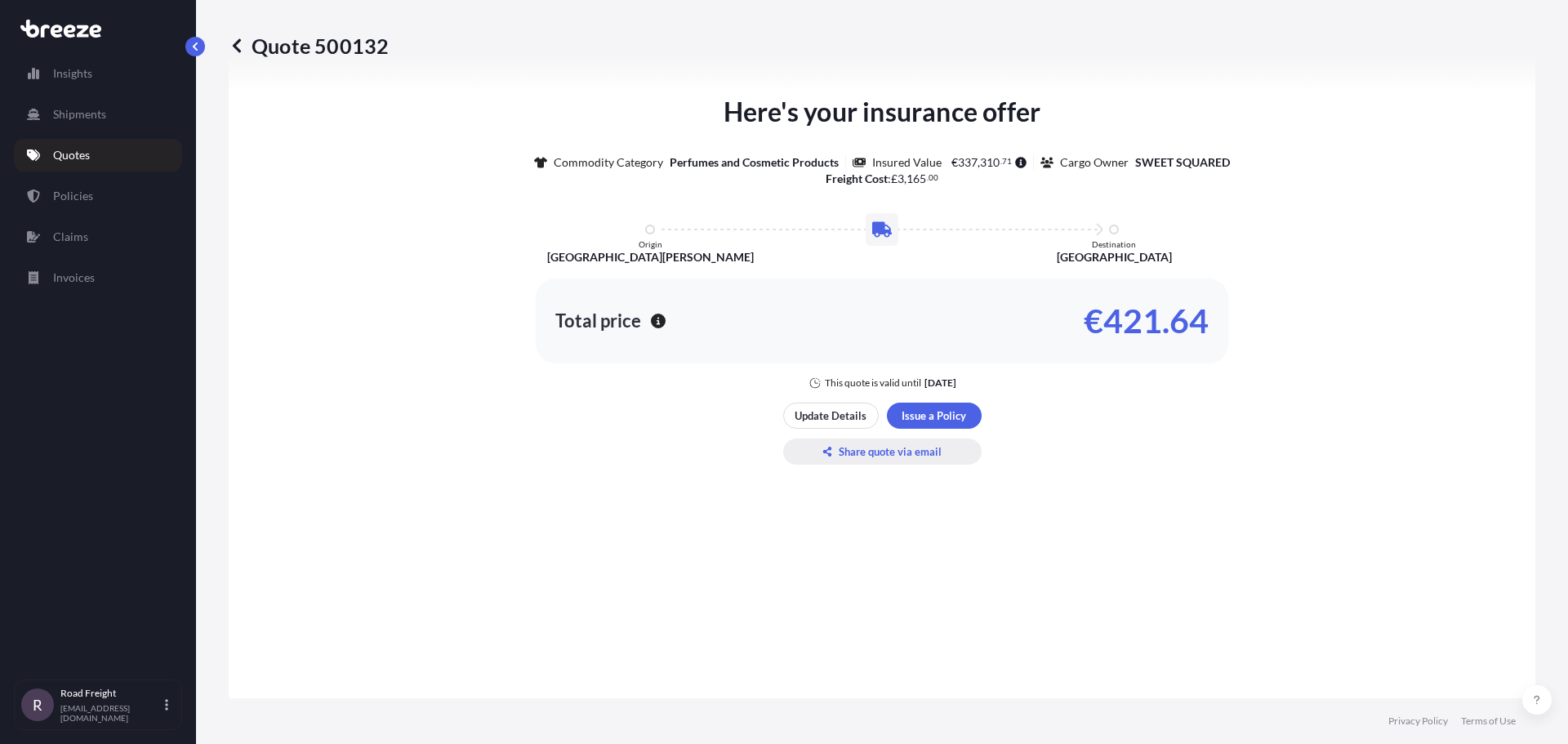
click at [889, 453] on p "Share quote via email" at bounding box center [890, 451] width 103 height 16
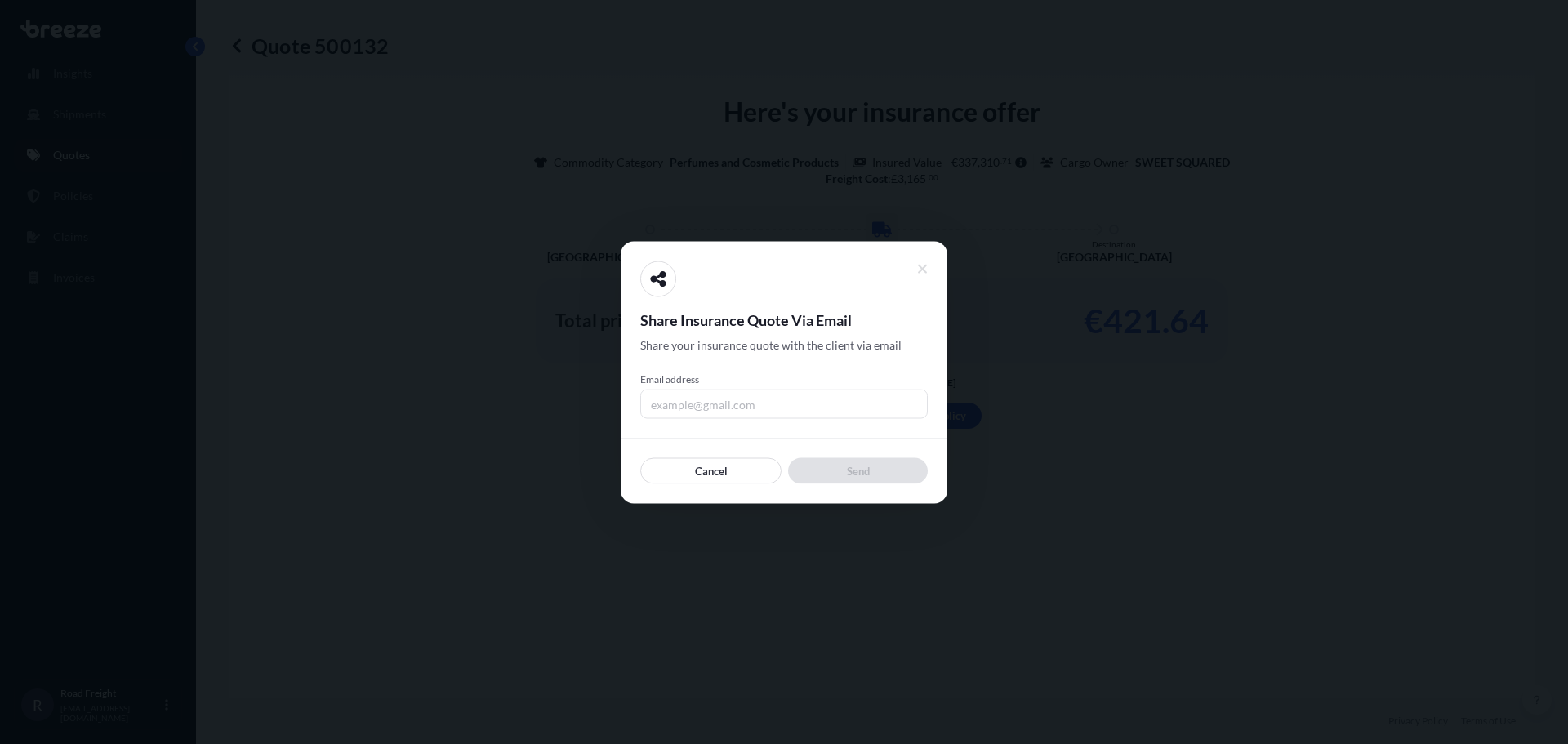
click at [729, 408] on input "Email address" at bounding box center [784, 403] width 287 height 29
type input "[EMAIL_ADDRESS][DOMAIN_NAME]"
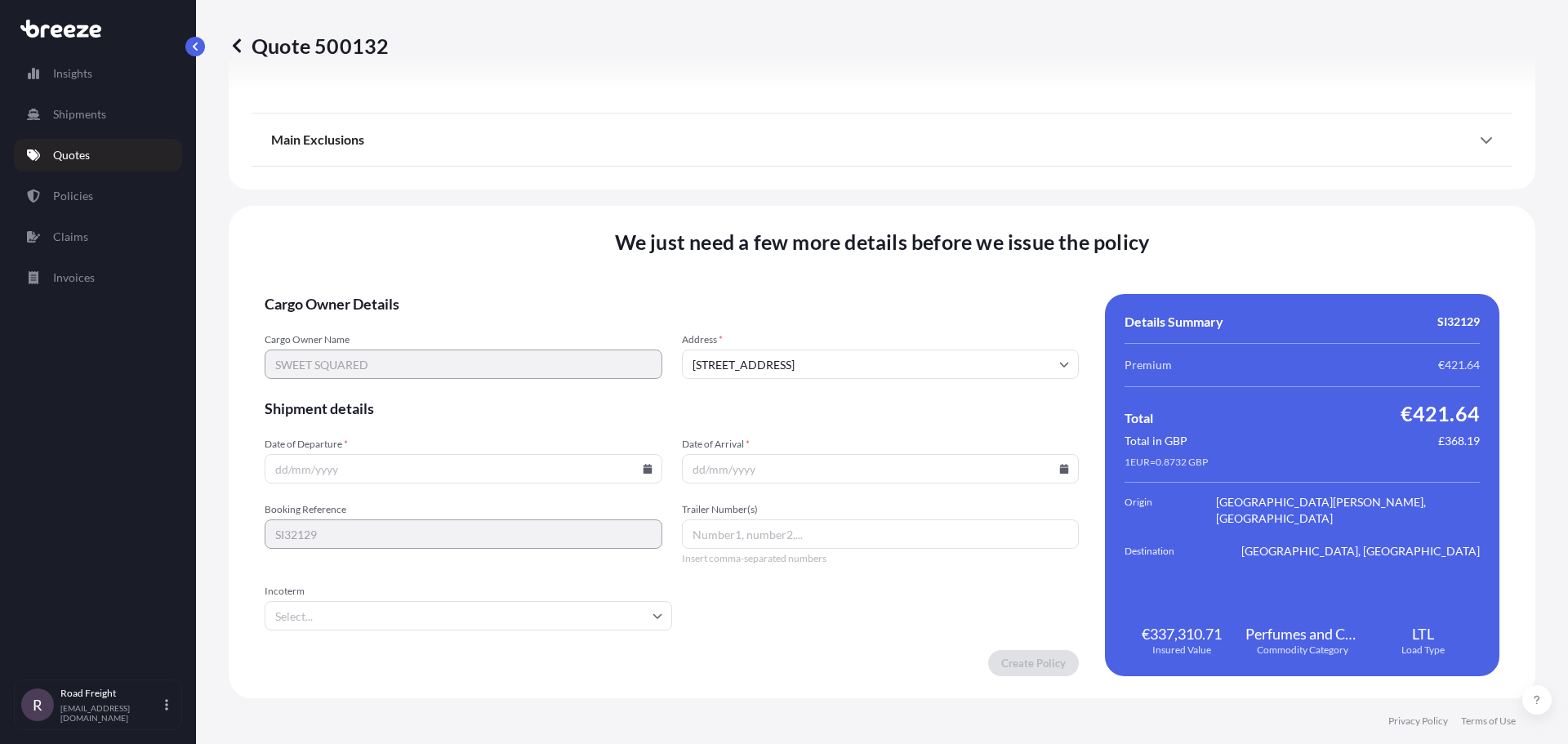
scroll to position [1848, 0]
click at [411, 467] on input "Date of Departure *" at bounding box center [464, 468] width 398 height 29
drag, startPoint x: 536, startPoint y: 474, endPoint x: 964, endPoint y: 489, distance: 428.3
click at [536, 474] on input "Date of Departure *" at bounding box center [464, 468] width 398 height 29
click at [402, 470] on input "Date of Departure *" at bounding box center [464, 468] width 398 height 29
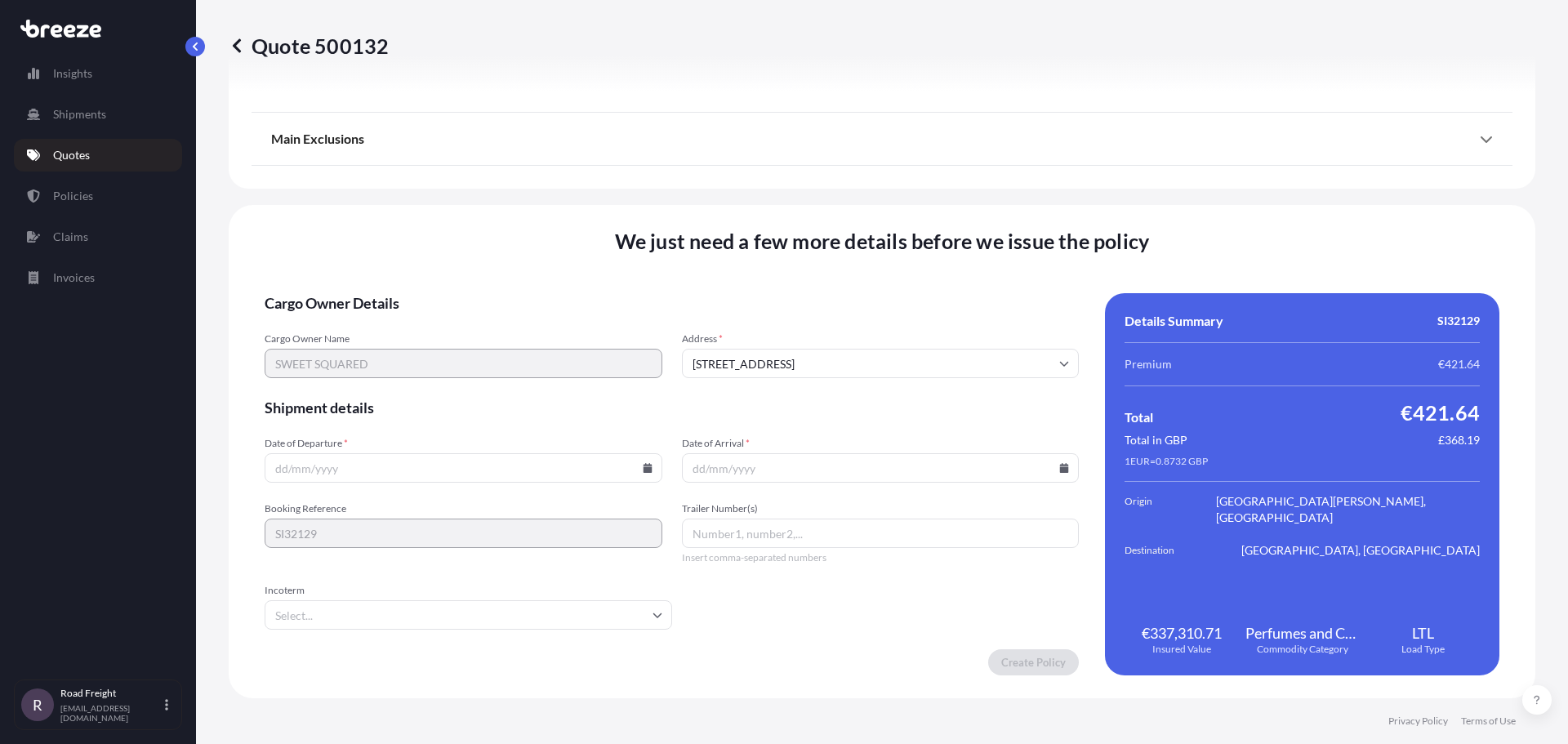
click at [402, 470] on input "Date of Departure *" at bounding box center [464, 468] width 398 height 29
click at [643, 470] on icon at bounding box center [647, 468] width 9 height 10
click at [350, 383] on button "29" at bounding box center [346, 384] width 26 height 26
type input "[DATE]"
click at [729, 464] on input "Date of Arrival *" at bounding box center [881, 468] width 398 height 29
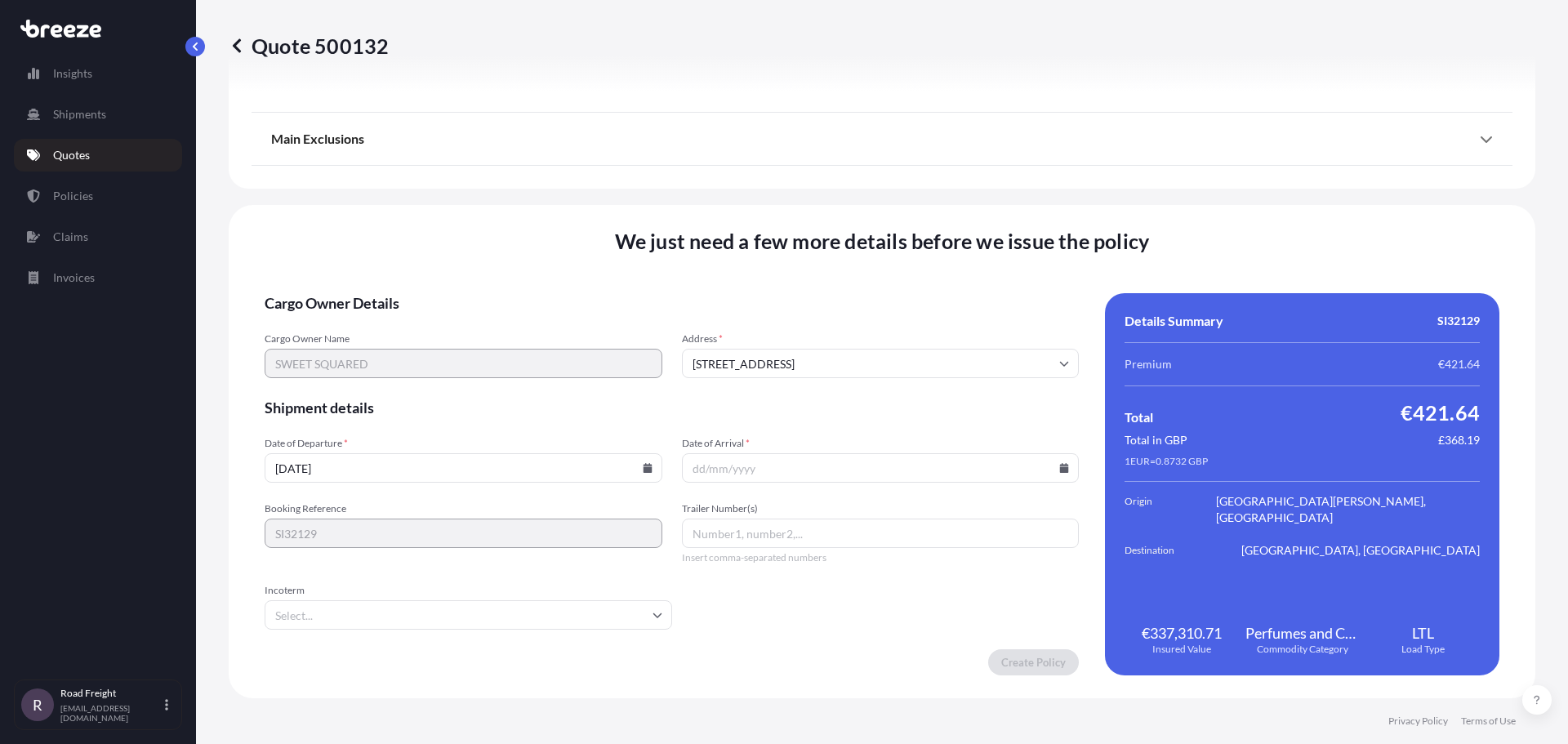
click at [769, 531] on input "Trailer Number(s)" at bounding box center [881, 533] width 398 height 29
type input "RR035"
click at [356, 608] on input "Incoterm" at bounding box center [468, 614] width 407 height 29
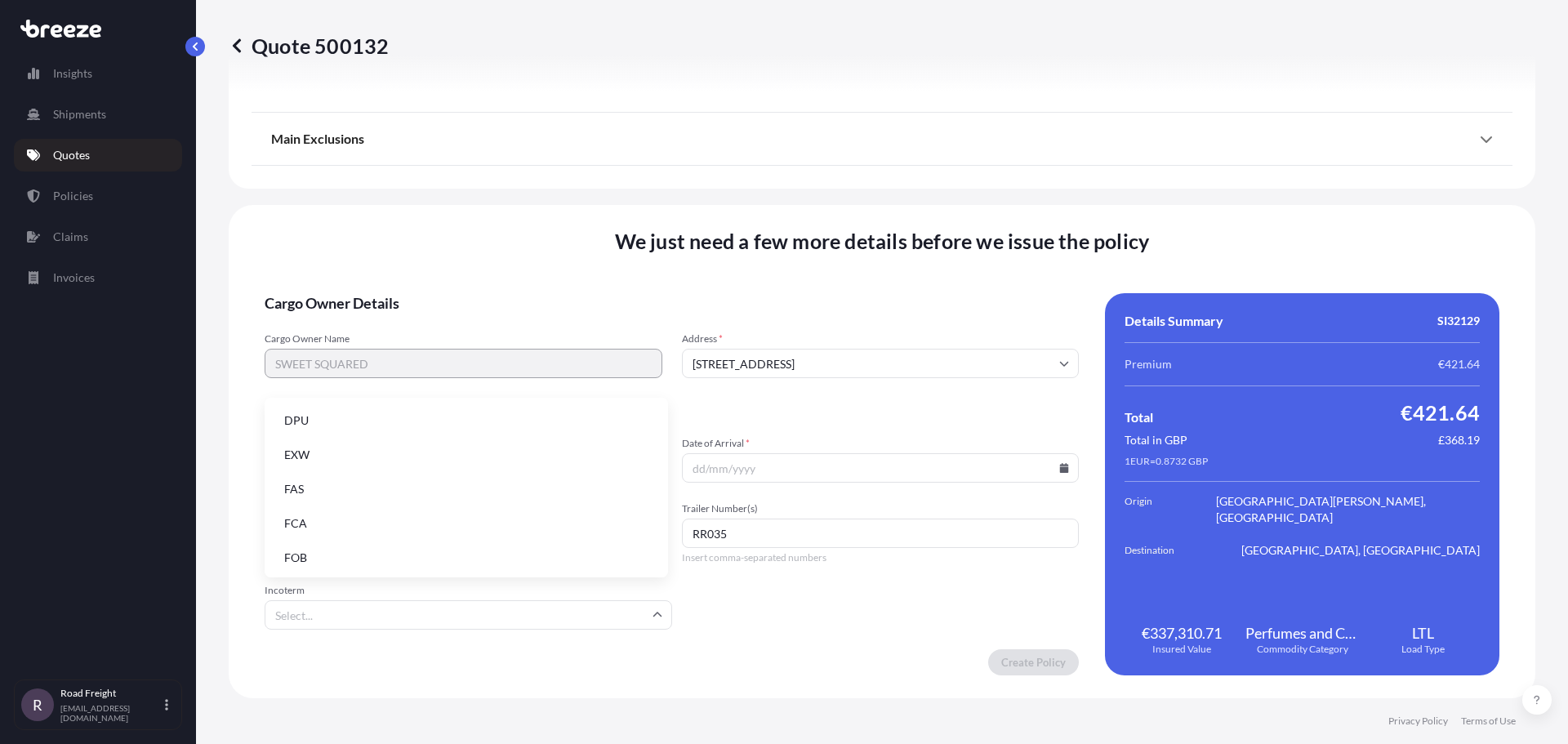
scroll to position [207, 0]
click at [306, 452] on li "EXW" at bounding box center [466, 452] width 390 height 31
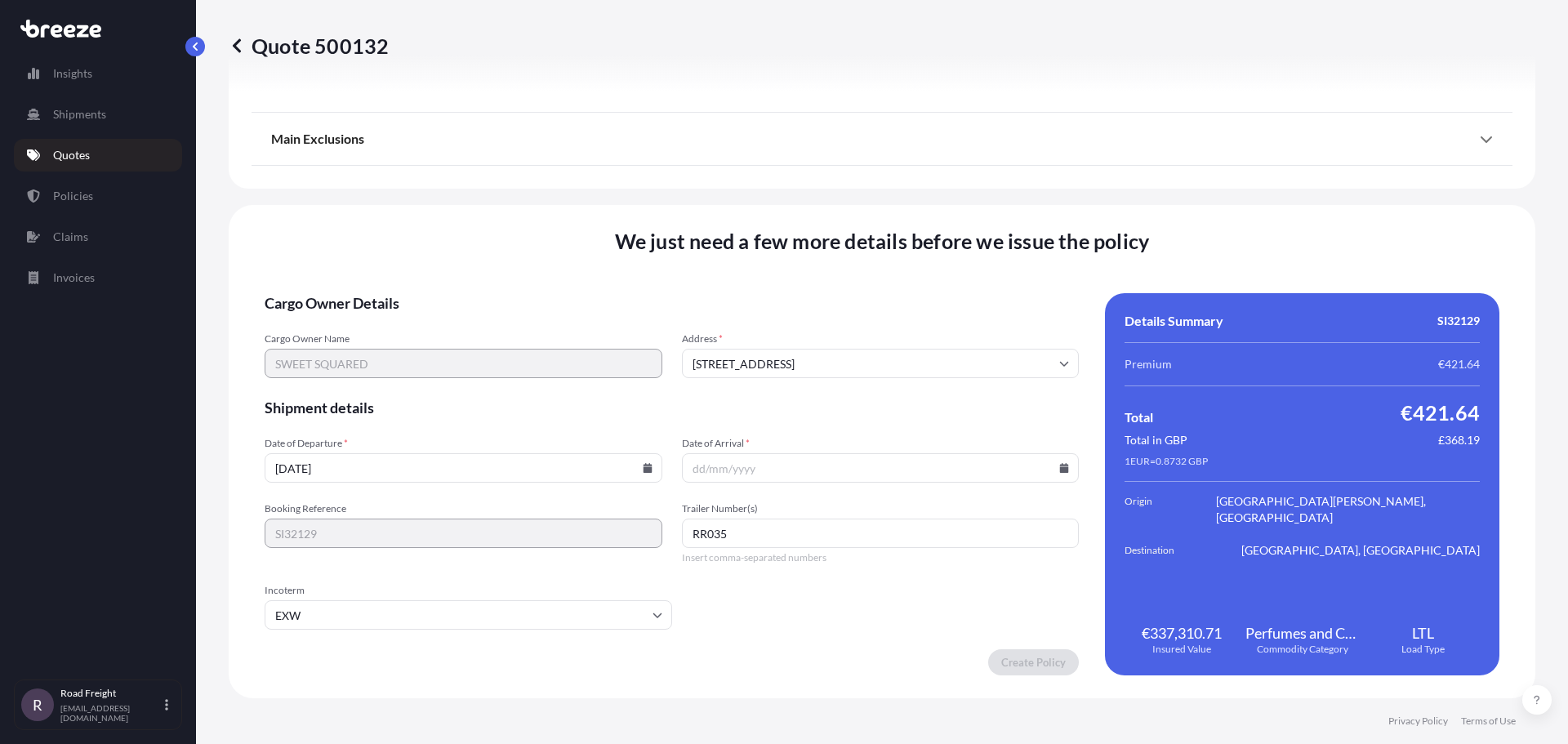
click at [1061, 471] on icon at bounding box center [1065, 468] width 9 height 10
click at [797, 387] on button "30" at bounding box center [798, 384] width 26 height 26
click at [1061, 472] on icon at bounding box center [1065, 468] width 9 height 10
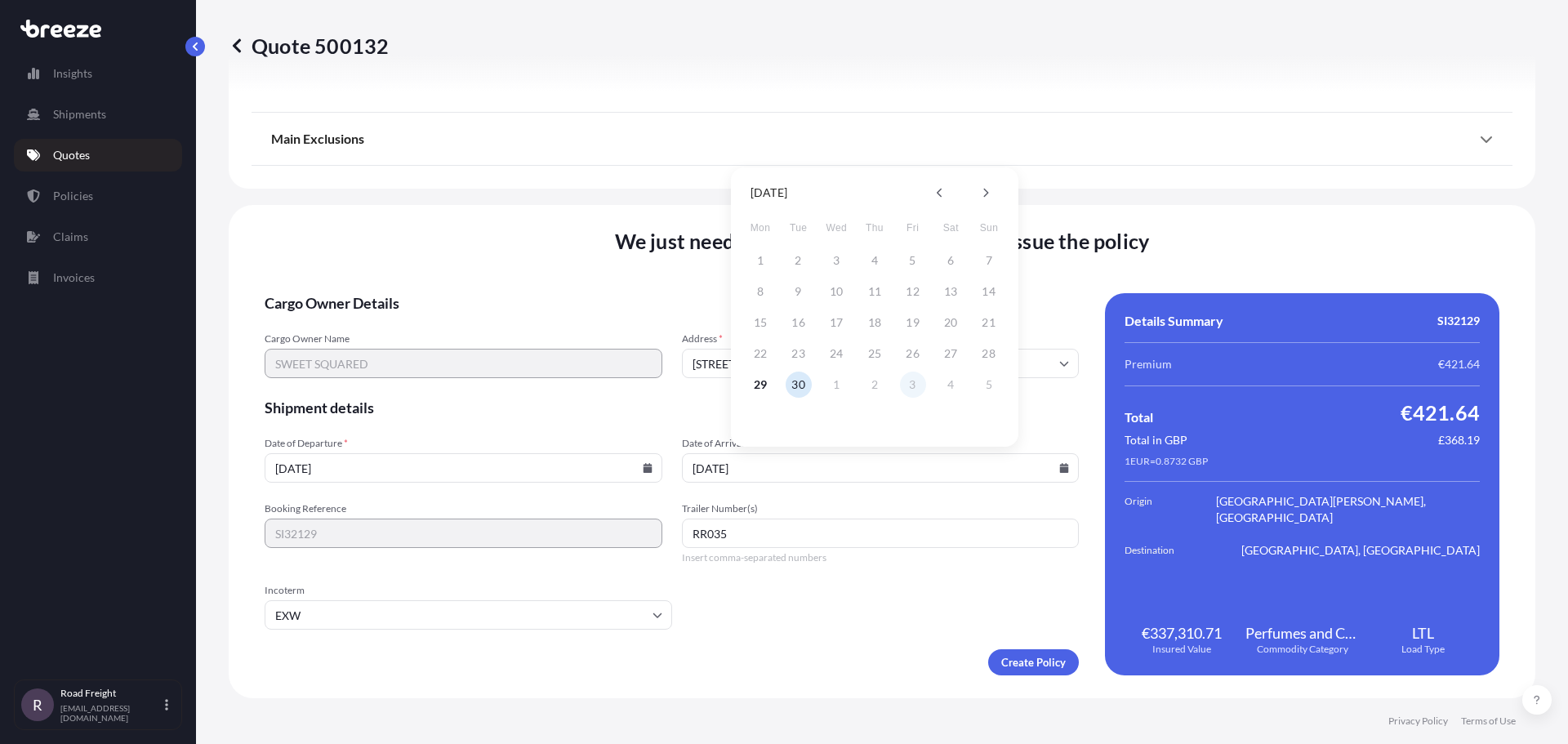
click at [917, 384] on button "3" at bounding box center [913, 384] width 26 height 26
type input "[DATE]"
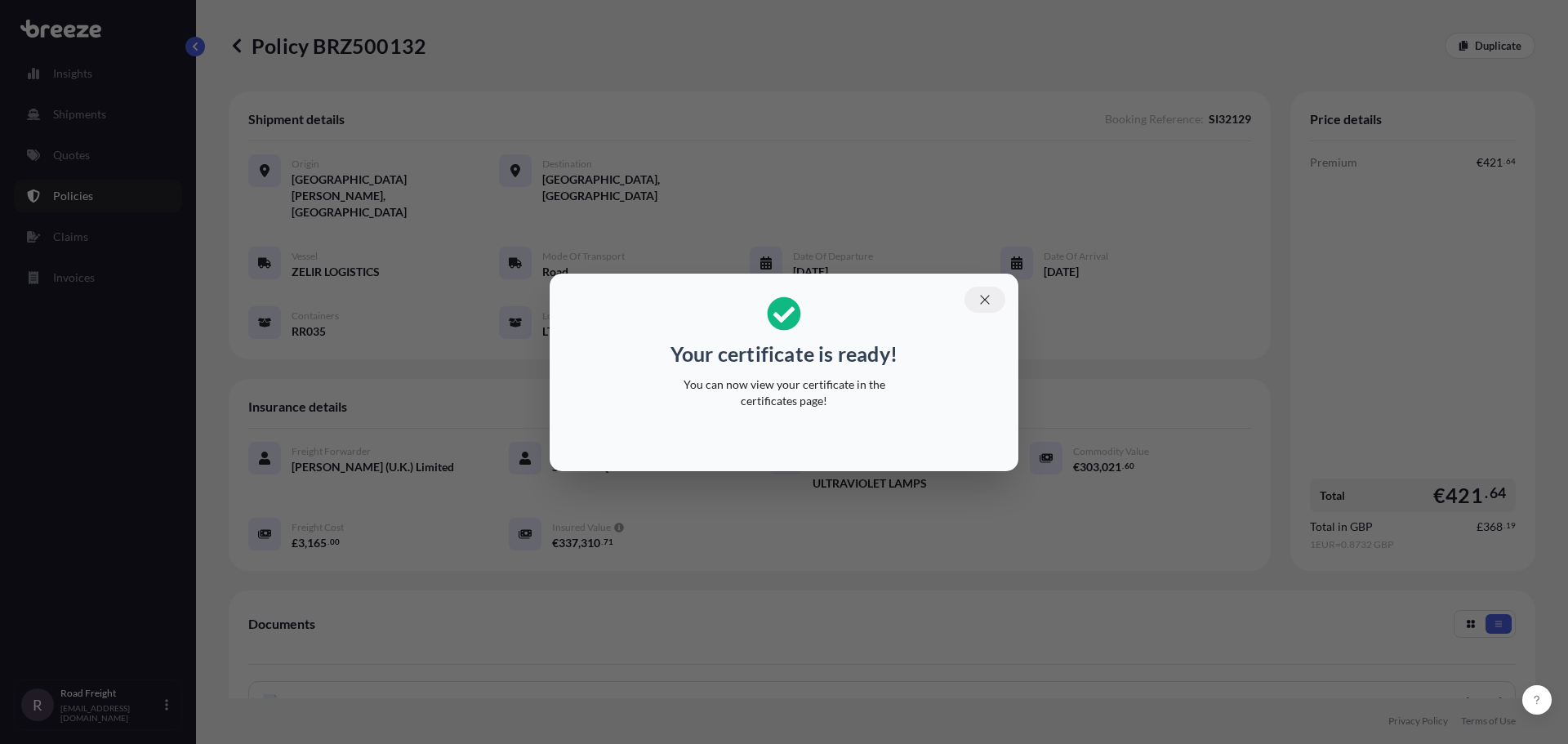
click at [980, 301] on icon "button" at bounding box center [985, 299] width 14 height 14
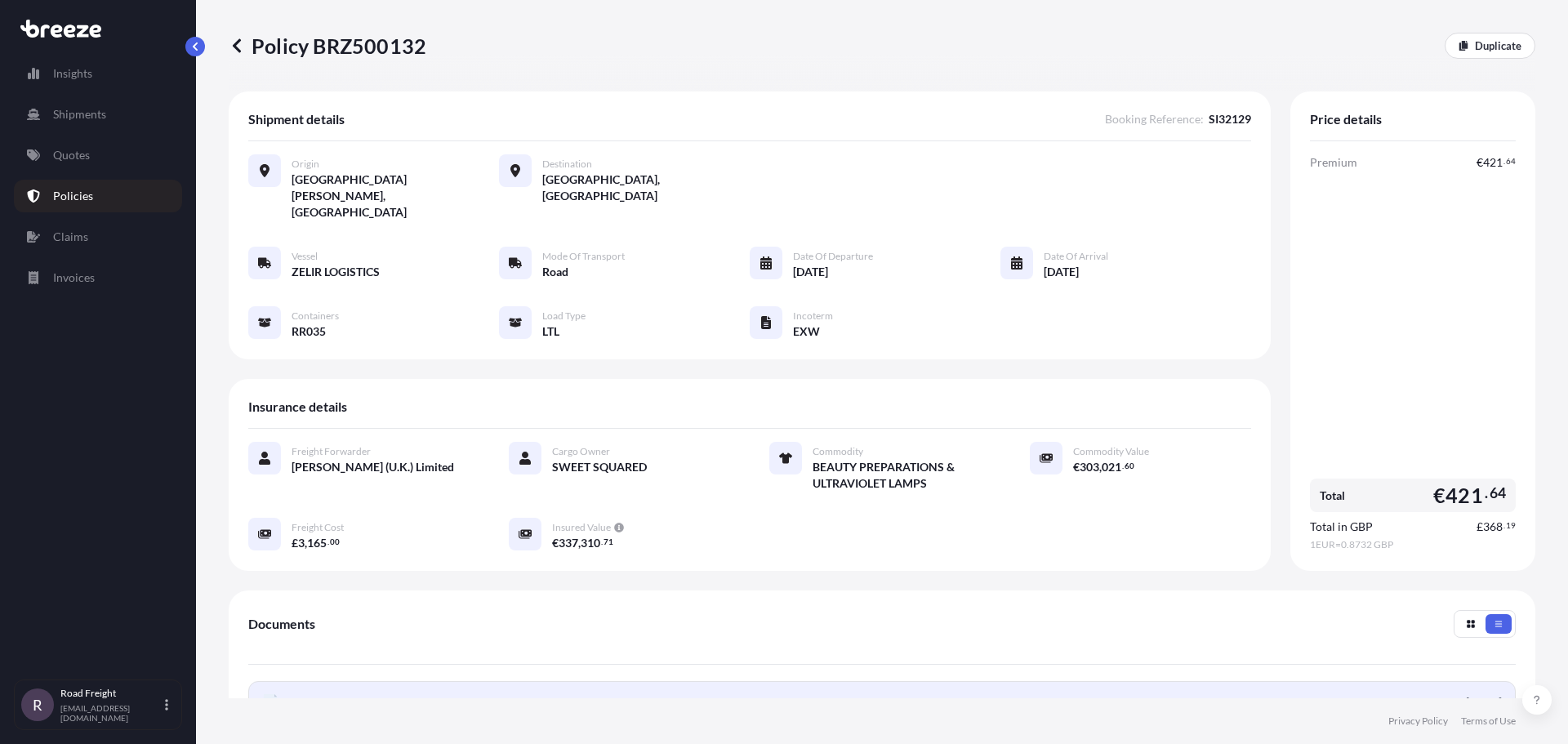
click at [463, 681] on link "PDF Certificate [DATE]" at bounding box center [883, 702] width 1268 height 42
